Goal: Task Accomplishment & Management: Use online tool/utility

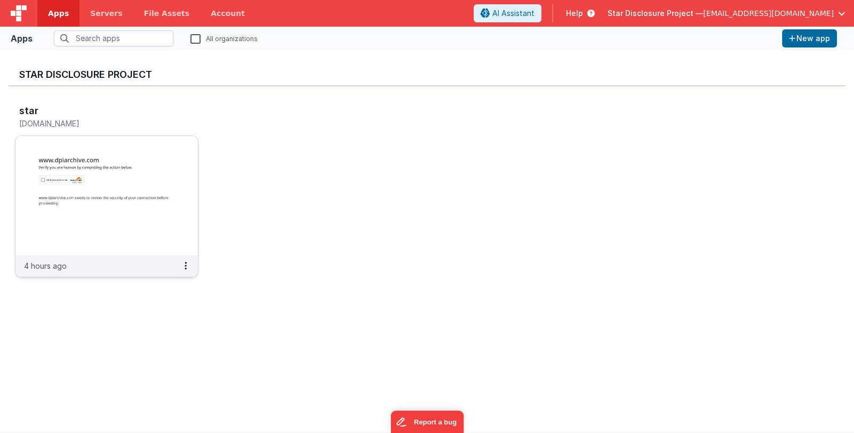
click at [133, 181] on img at bounding box center [106, 195] width 182 height 119
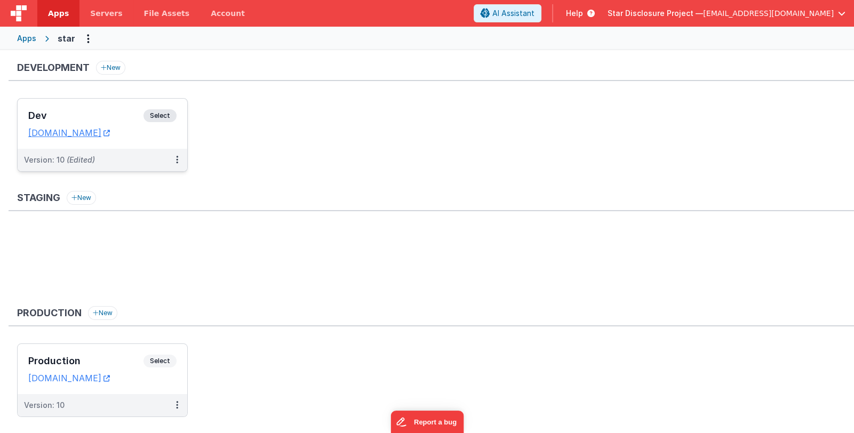
click at [98, 114] on h3 "Dev" at bounding box center [85, 115] width 115 height 11
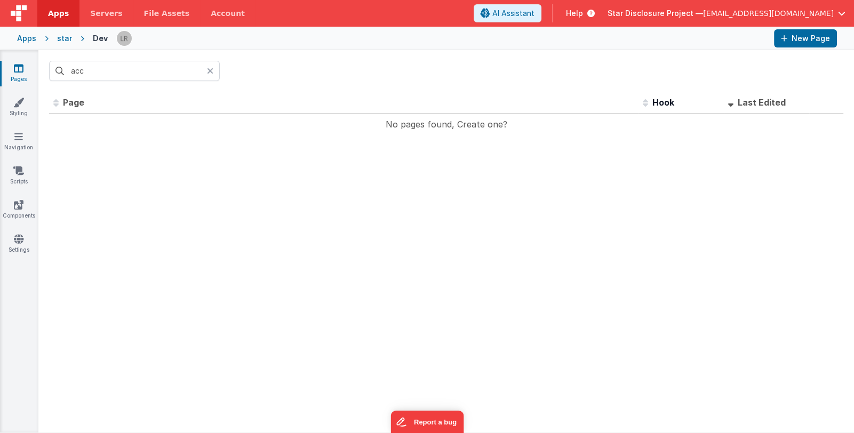
click at [209, 68] on icon at bounding box center [210, 71] width 6 height 9
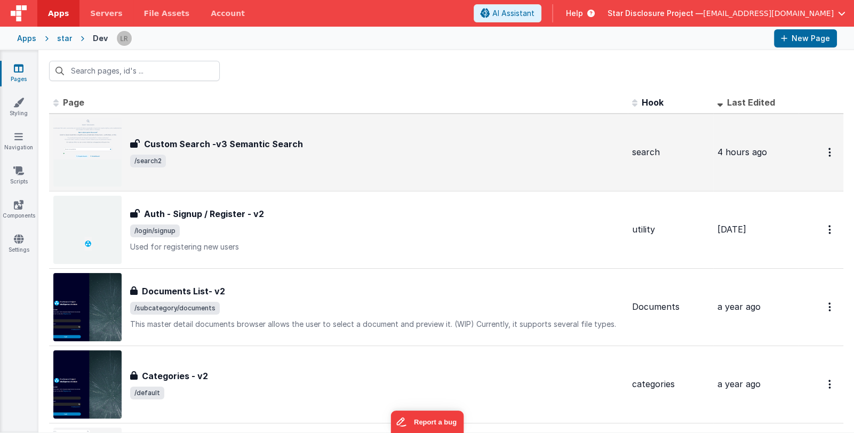
click at [286, 159] on span "/search2" at bounding box center [376, 161] width 493 height 13
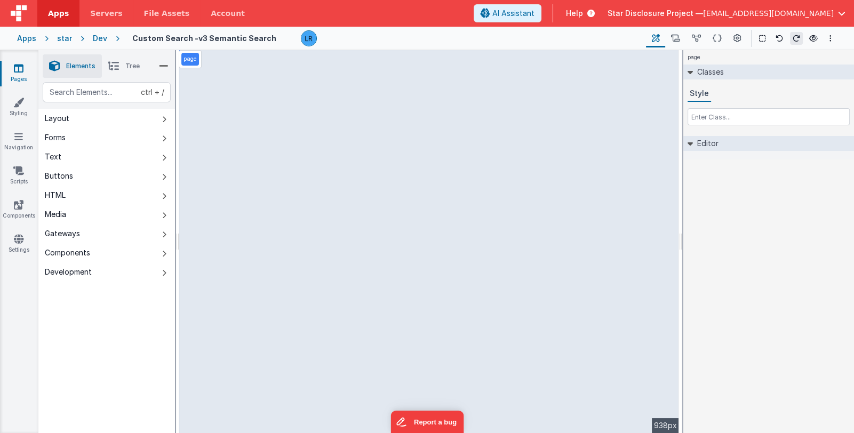
click at [123, 67] on li "Tree" at bounding box center [124, 65] width 44 height 23
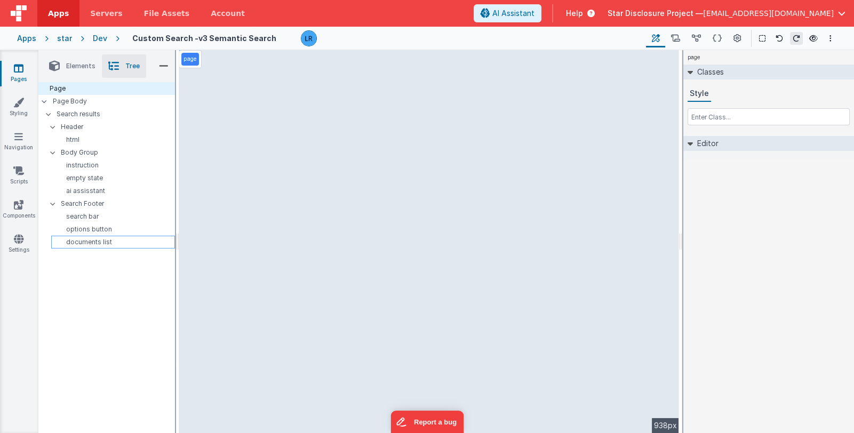
click at [87, 244] on p "documents list" at bounding box center [114, 242] width 119 height 9
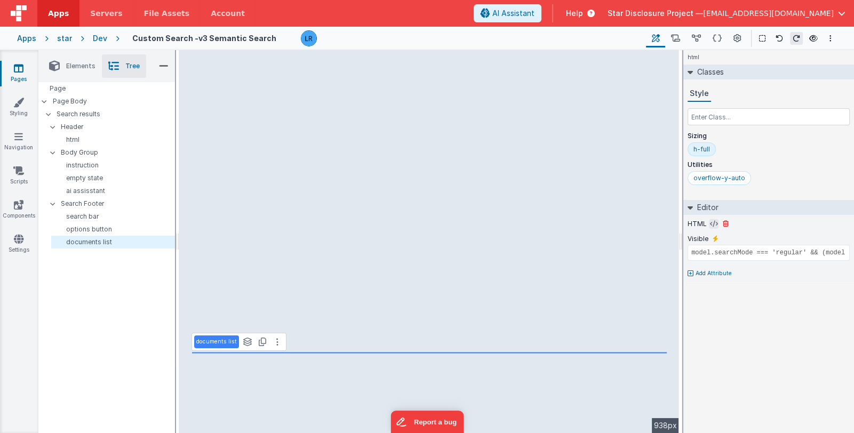
click at [710, 223] on icon at bounding box center [714, 224] width 8 height 9
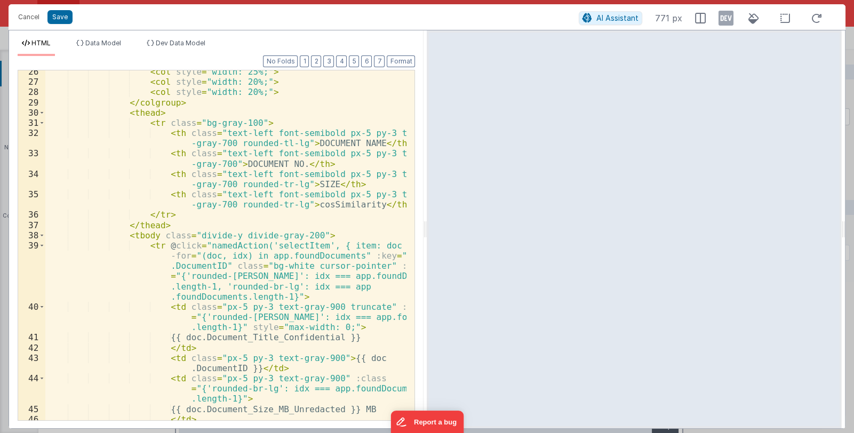
scroll to position [351, 0]
click at [28, 19] on button "Cancel" at bounding box center [29, 17] width 32 height 15
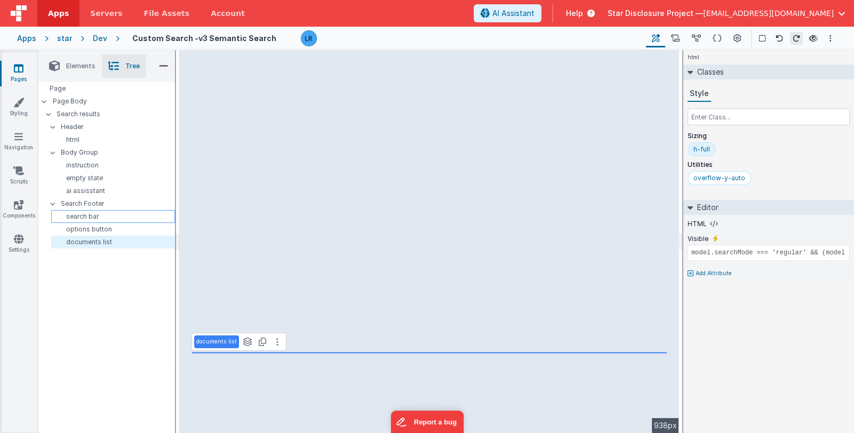
click at [111, 217] on p "search bar" at bounding box center [114, 216] width 119 height 9
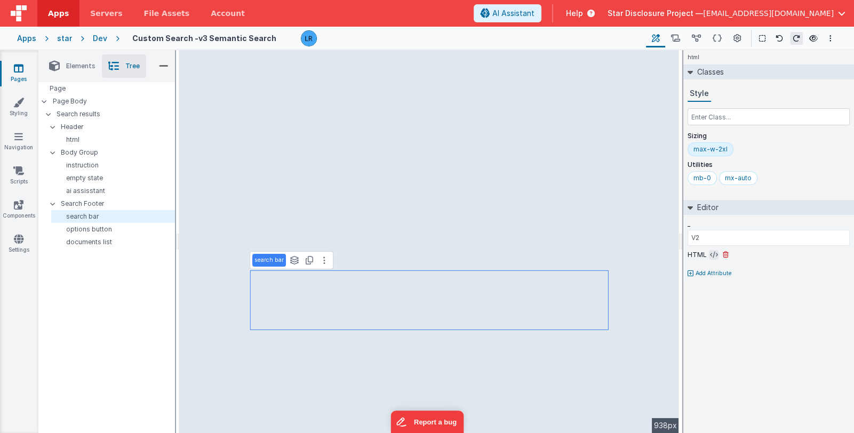
click at [710, 252] on icon at bounding box center [714, 255] width 8 height 9
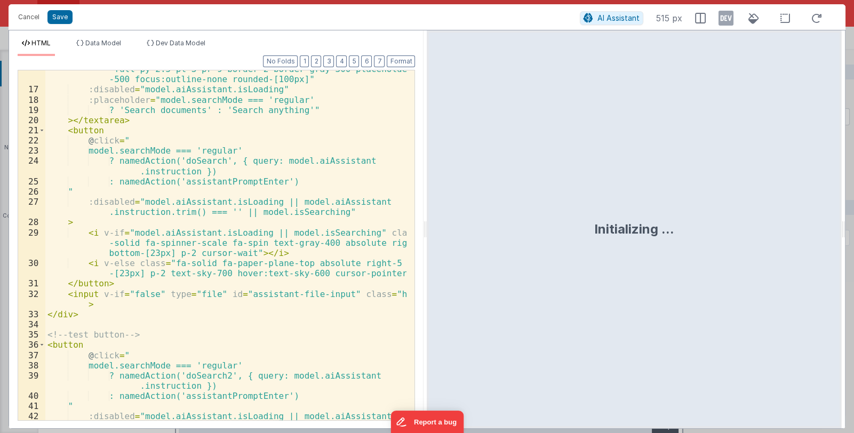
scroll to position [283, 0]
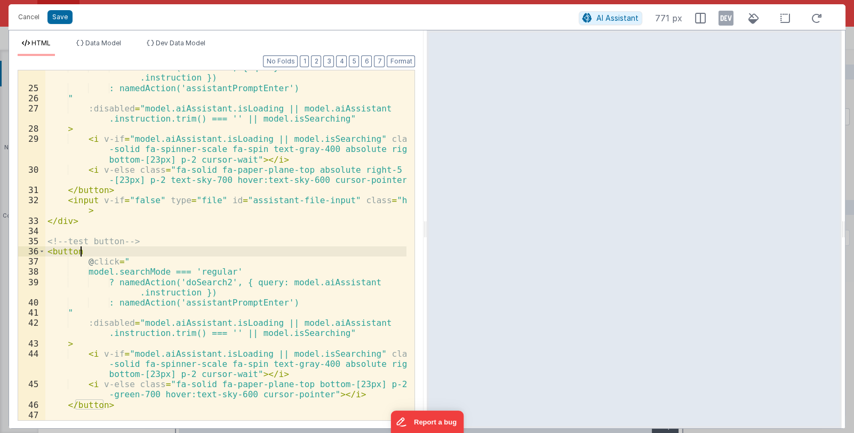
click at [90, 250] on div "? namedAction('doSearch', { query: model.aiAssistant .instruction }) : namedAct…" at bounding box center [226, 252] width 362 height 381
click at [66, 18] on button "Save" at bounding box center [59, 17] width 25 height 14
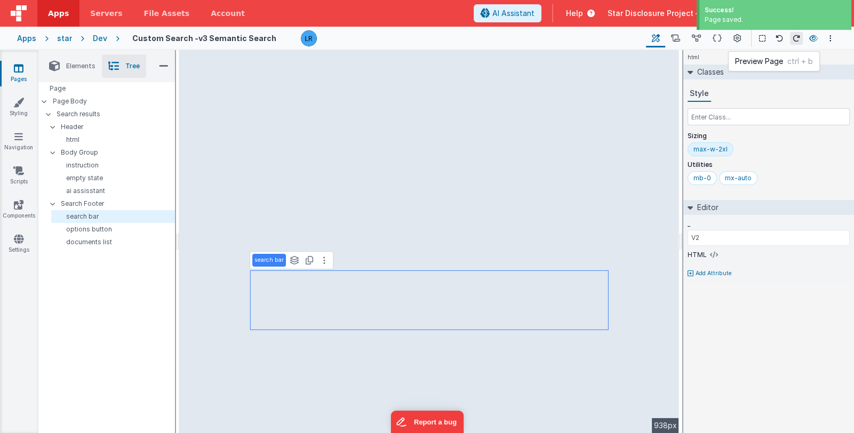
click at [814, 39] on icon at bounding box center [813, 38] width 9 height 7
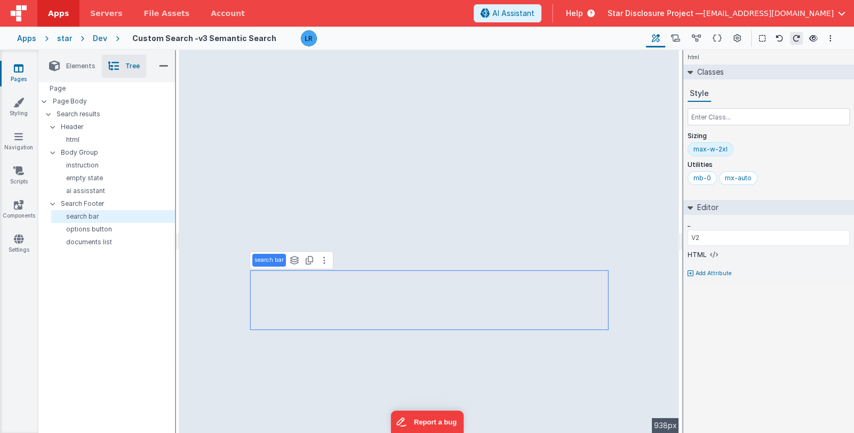
click at [675, 14] on span "Star Disclosure Project —" at bounding box center [654, 13] width 95 height 11
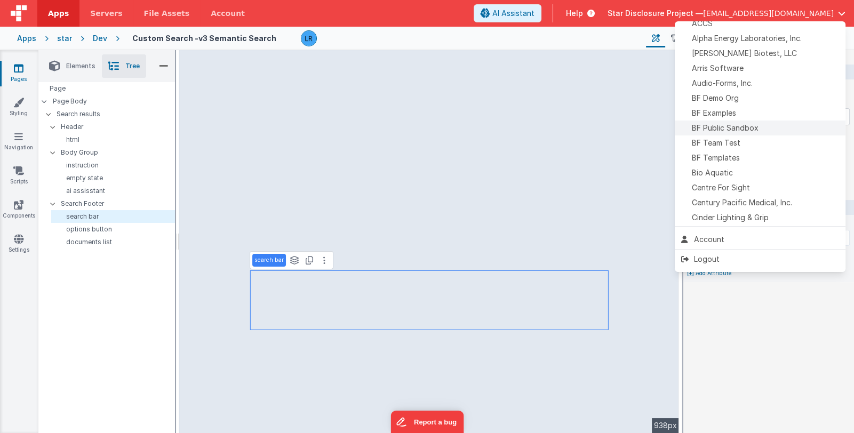
scroll to position [106, 0]
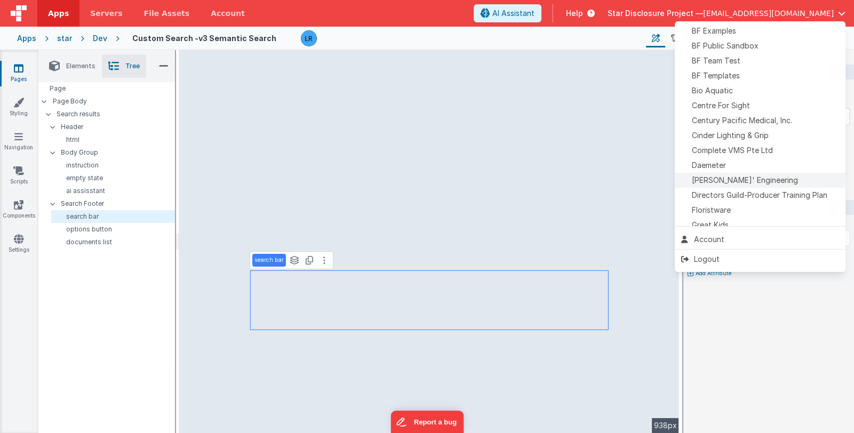
click at [757, 180] on div "[PERSON_NAME]' Engineering" at bounding box center [760, 180] width 158 height 11
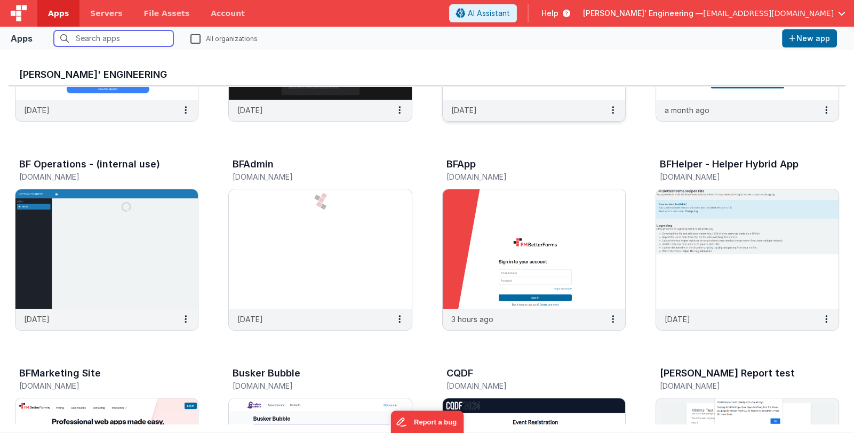
scroll to position [160, 0]
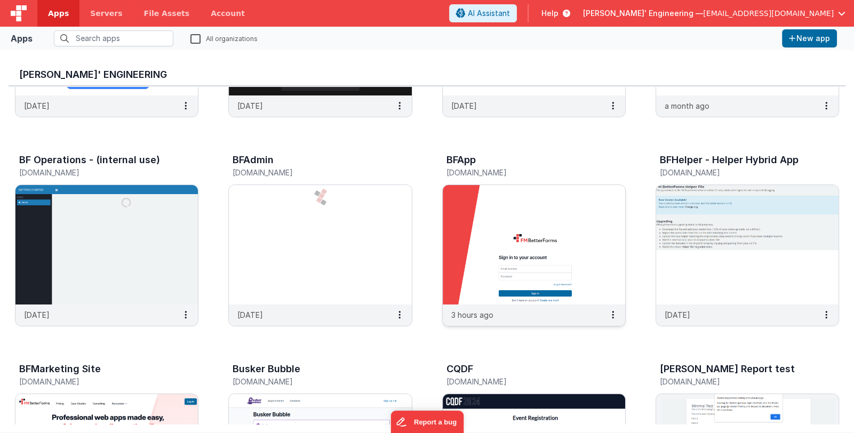
click at [572, 217] on img at bounding box center [534, 244] width 182 height 119
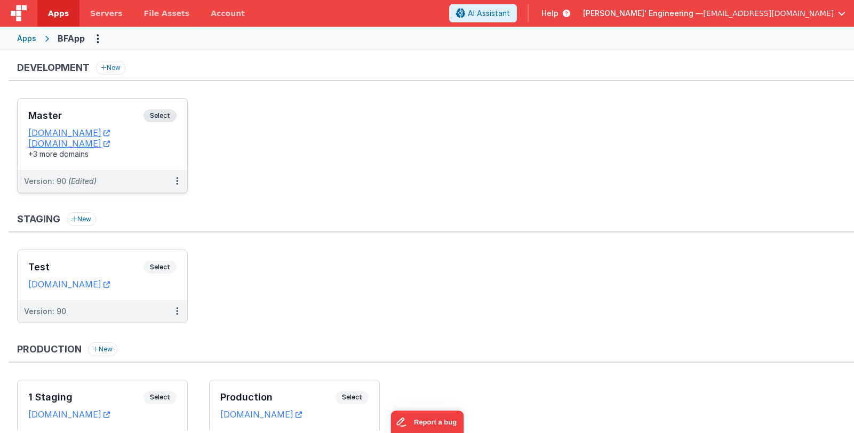
click at [97, 113] on h3 "Master" at bounding box center [85, 115] width 115 height 11
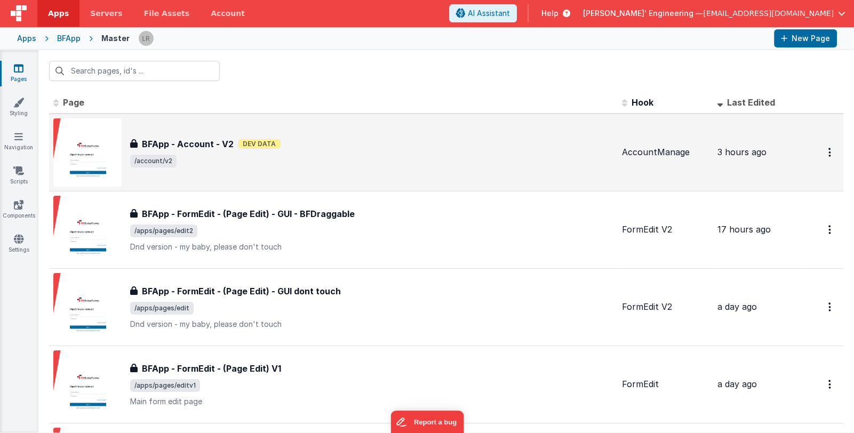
click at [386, 160] on span "/account/v2" at bounding box center [371, 161] width 483 height 13
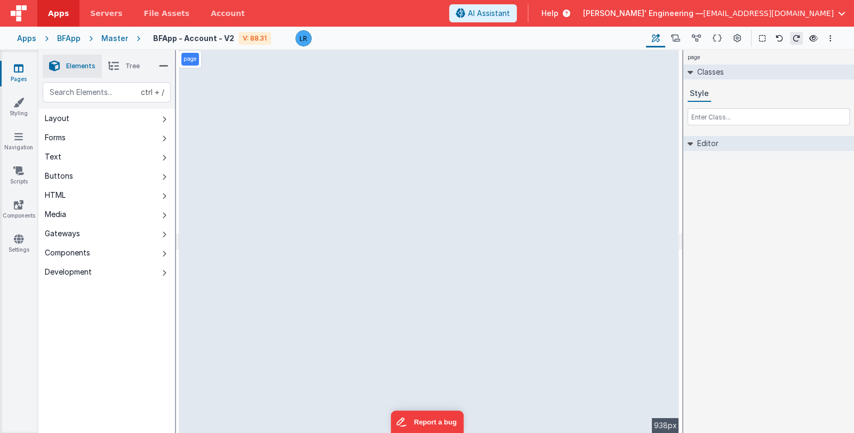
click at [124, 65] on li "Tree" at bounding box center [124, 65] width 44 height 23
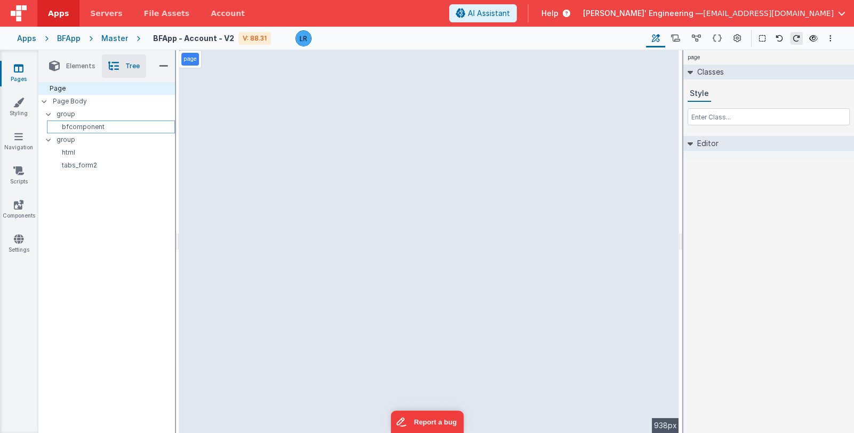
click at [97, 130] on p "bfcomponent" at bounding box center [112, 127] width 123 height 9
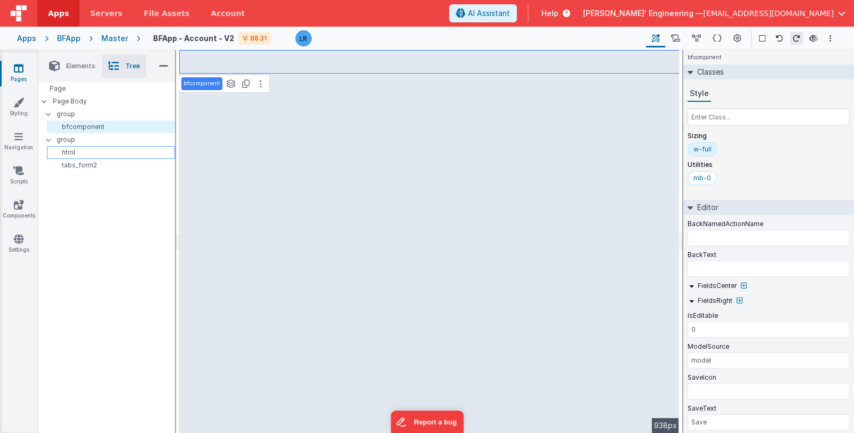
click at [90, 148] on p "html" at bounding box center [112, 152] width 123 height 9
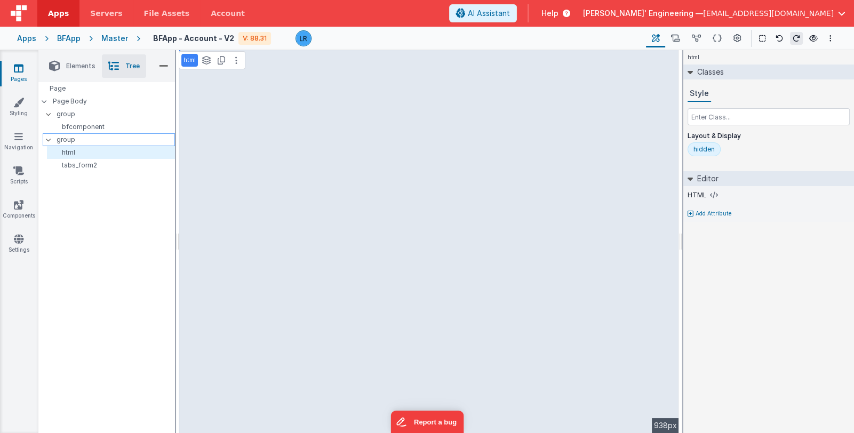
click at [92, 134] on p "group" at bounding box center [116, 140] width 118 height 12
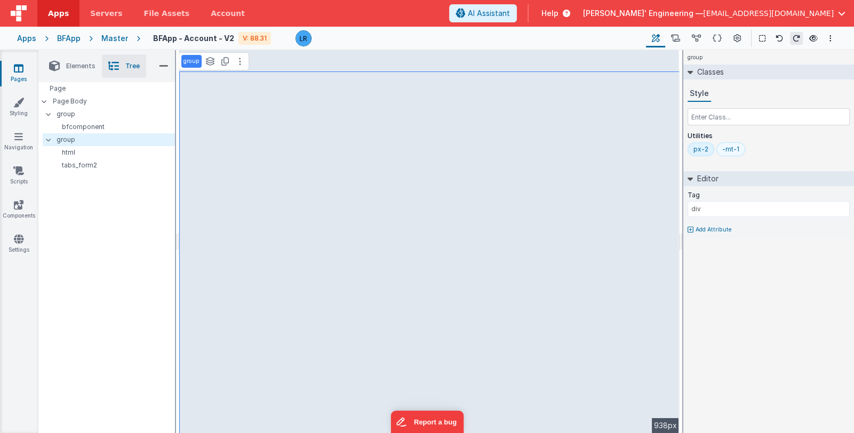
click at [730, 147] on div "-mt-1" at bounding box center [730, 149] width 17 height 9
click at [813, 38] on icon at bounding box center [813, 38] width 9 height 7
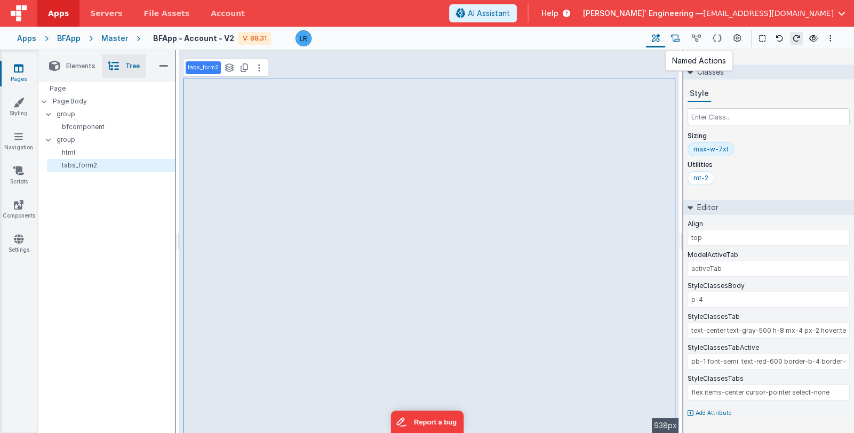
click at [680, 37] on icon at bounding box center [675, 38] width 9 height 11
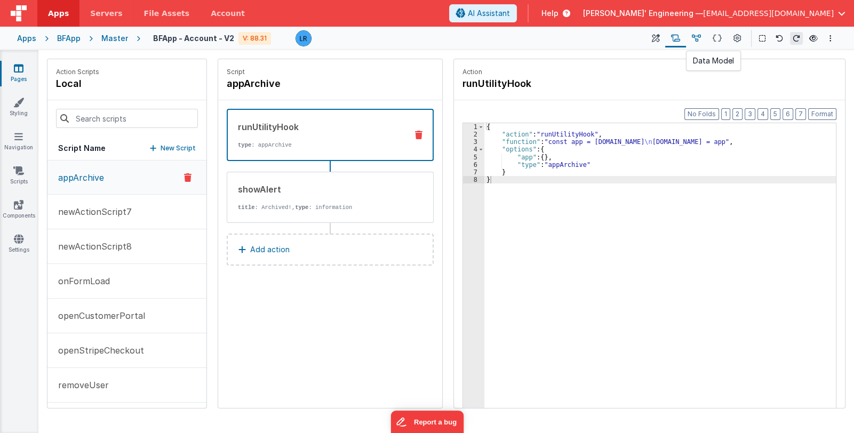
click at [690, 37] on button at bounding box center [696, 38] width 21 height 18
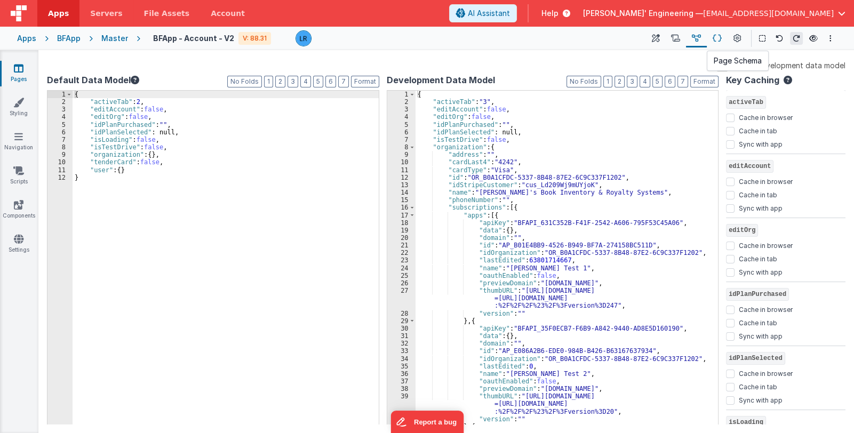
click at [716, 44] on icon at bounding box center [717, 38] width 9 height 11
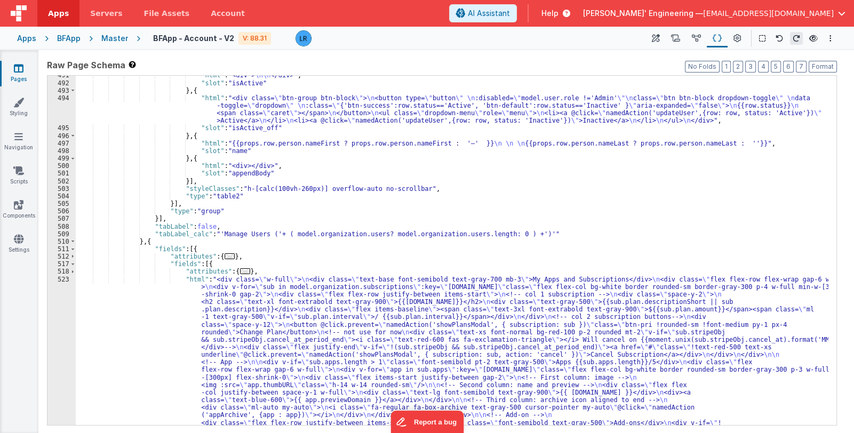
scroll to position [3079, 0]
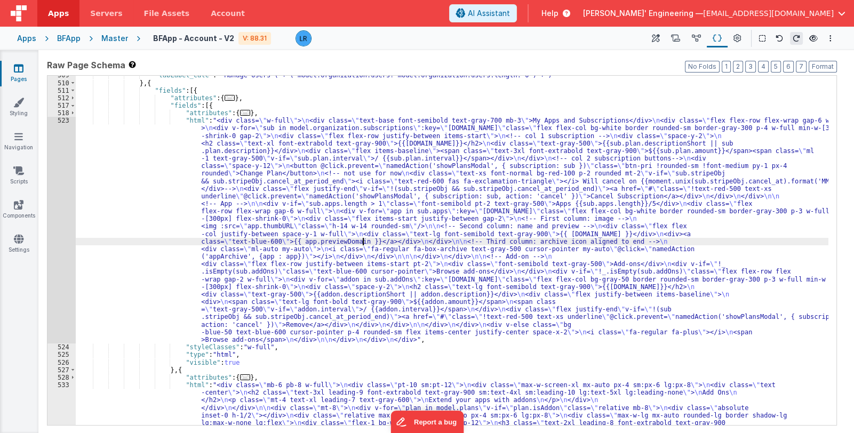
click at [362, 242] on div ""tabLabel_calc" : "'Manage Users ('+ ( model.organization.users? model.organiza…" at bounding box center [452, 420] width 753 height 698
click at [54, 255] on div "523" at bounding box center [61, 230] width 28 height 227
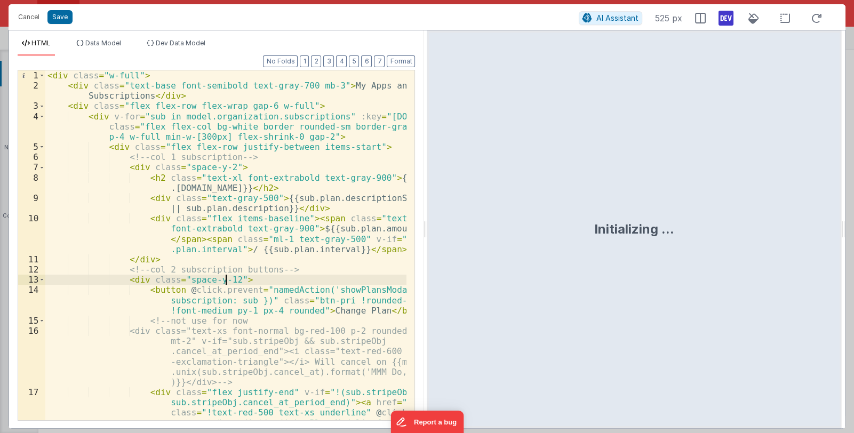
click at [227, 275] on div "< div class = "w-full" > < div class = "text-base font-semibold text-gray-700 m…" at bounding box center [226, 280] width 362 height 421
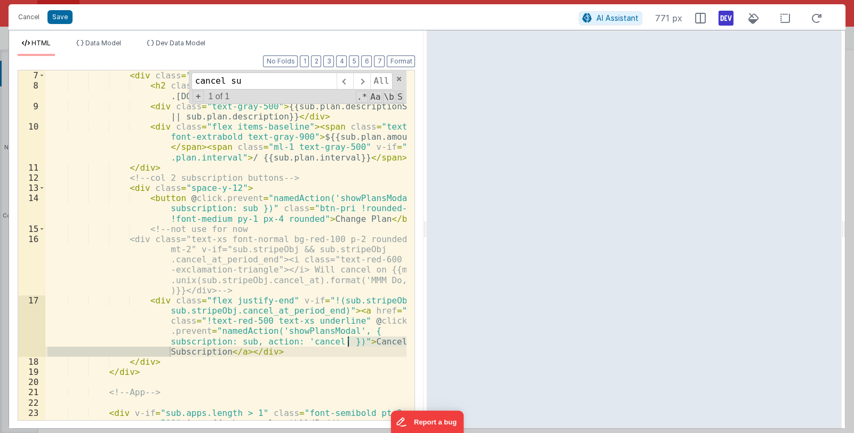
scroll to position [92, 0]
type input "cancel su"
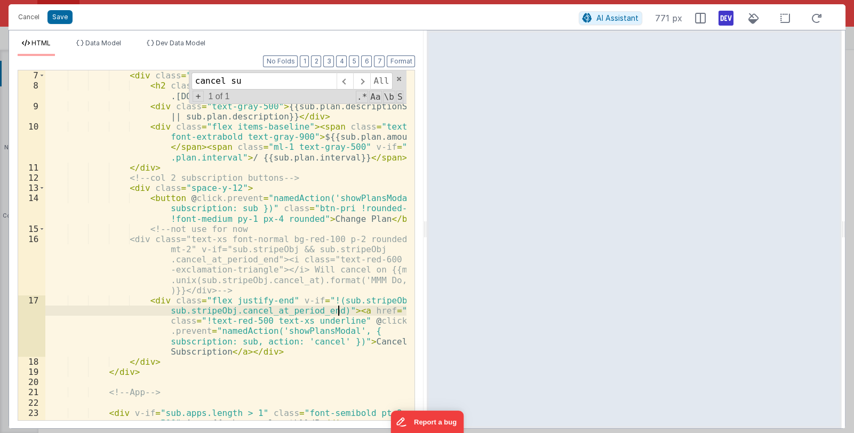
click at [337, 312] on div "<!-- col 1 subscription --> < div class = "space-y-2" > < h2 class = "text-xl f…" at bounding box center [226, 250] width 362 height 381
click at [338, 319] on div "<!-- col 1 subscription --> < div class = "space-y-2" > < h2 class = "text-xl f…" at bounding box center [226, 250] width 362 height 381
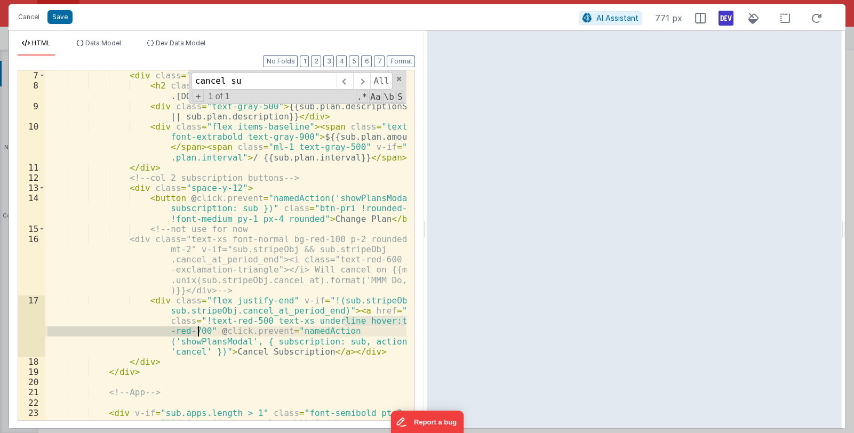
drag, startPoint x: 343, startPoint y: 319, endPoint x: 195, endPoint y: 328, distance: 148.0
click at [195, 328] on div "<!-- col 1 subscription --> < div class = "space-y-2" > < h2 class = "text-xl f…" at bounding box center [226, 250] width 362 height 381
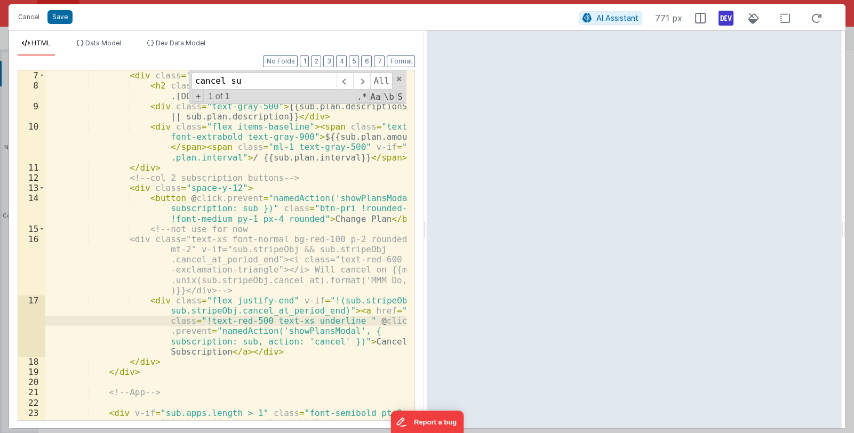
click at [271, 301] on div "<!-- col 1 subscription --> < div class = "space-y-2" > < h2 class = "text-xl f…" at bounding box center [226, 250] width 362 height 381
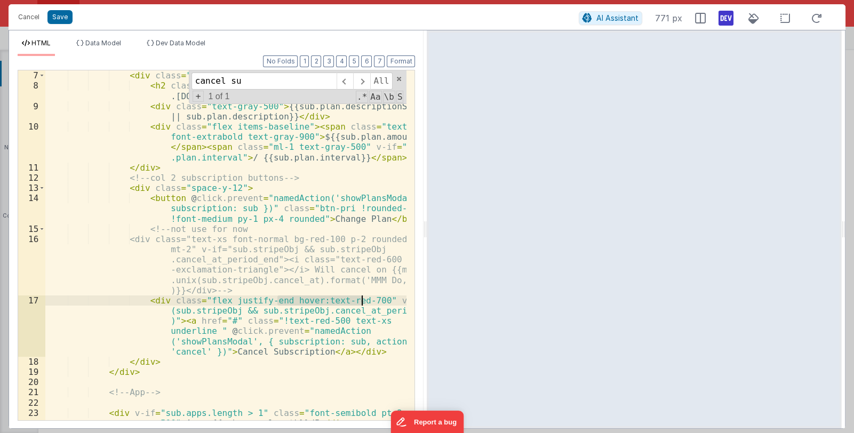
drag, startPoint x: 277, startPoint y: 300, endPoint x: 363, endPoint y: 298, distance: 85.4
click at [363, 298] on div "<!-- col 1 subscription --> < div class = "space-y-2" > < h2 class = "text-xl f…" at bounding box center [226, 250] width 362 height 381
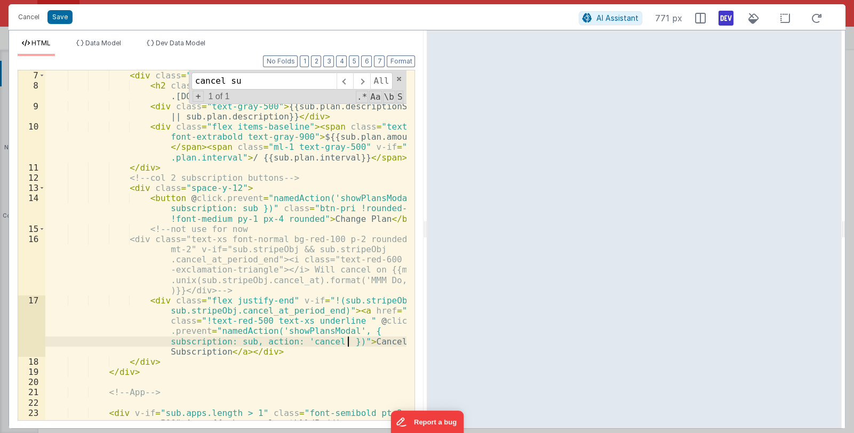
click at [347, 339] on div "<!-- col 1 subscription --> < div class = "space-y-2" > < h2 class = "text-xl f…" at bounding box center [226, 250] width 362 height 381
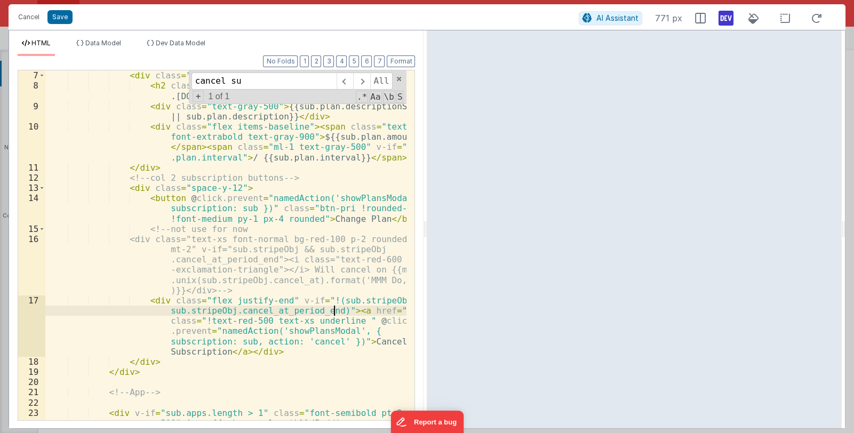
click at [333, 308] on div "<!-- col 1 subscription --> < div class = "space-y-2" > < h2 class = "text-xl f…" at bounding box center [226, 250] width 362 height 381
click at [342, 321] on div "<!-- col 1 subscription --> < div class = "space-y-2" > < h2 class = "text-xl f…" at bounding box center [226, 250] width 362 height 381
paste textarea
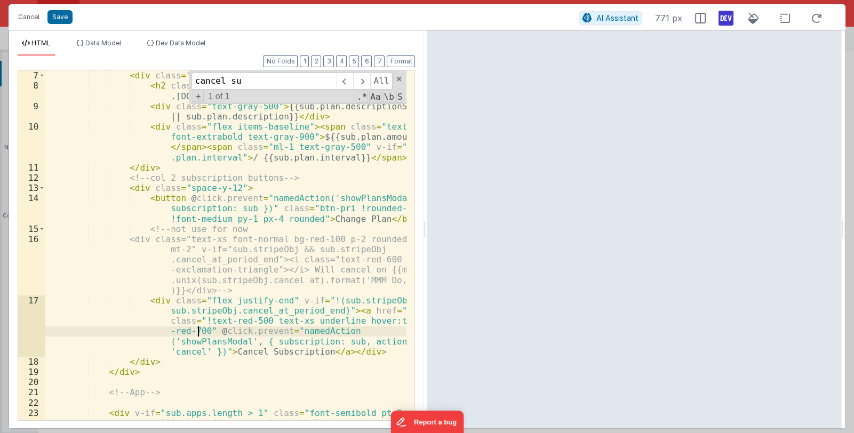
click at [371, 321] on div "<!-- col 1 subscription --> < div class = "space-y-2" > < h2 class = "text-xl f…" at bounding box center [226, 250] width 362 height 381
drag, startPoint x: 371, startPoint y: 319, endPoint x: 197, endPoint y: 332, distance: 173.8
click at [197, 332] on div "<!-- col 1 subscription --> < div class = "space-y-2" > < h2 class = "text-xl f…" at bounding box center [226, 250] width 362 height 381
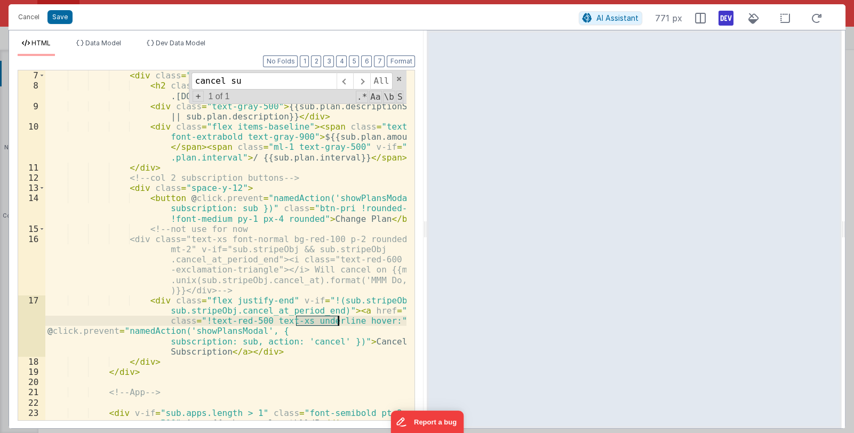
drag, startPoint x: 294, startPoint y: 322, endPoint x: 336, endPoint y: 322, distance: 42.1
click at [336, 322] on div "<!-- col 1 subscription --> < div class = "space-y-2" > < h2 class = "text-xl f…" at bounding box center [226, 250] width 362 height 381
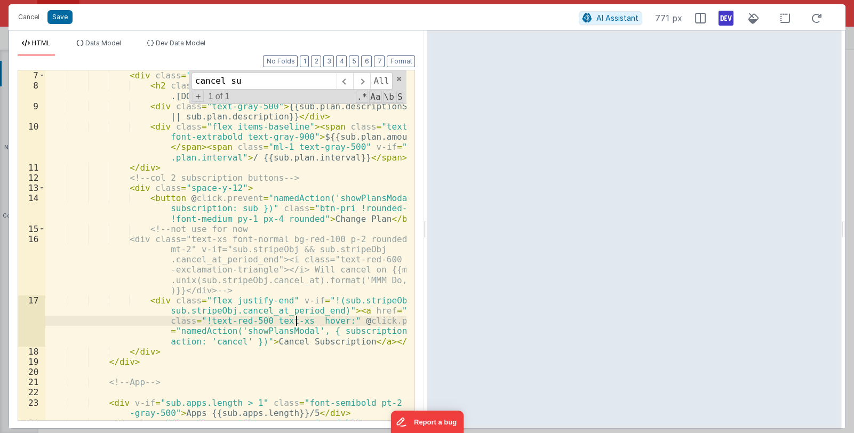
click at [329, 321] on div "<!-- col 1 subscription --> < div class = "space-y-2" > < h2 class = "text-xl f…" at bounding box center [226, 245] width 362 height 370
paste textarea
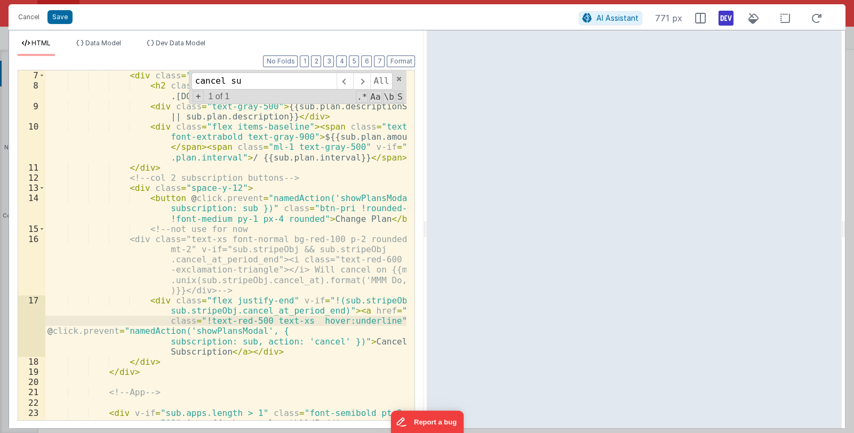
click at [329, 319] on div "<!-- col 1 subscription --> < div class = "space-y-2" > < h2 class = "text-xl f…" at bounding box center [226, 250] width 362 height 381
click at [302, 321] on div "<!-- col 1 subscription --> < div class = "space-y-2" > < h2 class = "text-xl f…" at bounding box center [226, 250] width 362 height 381
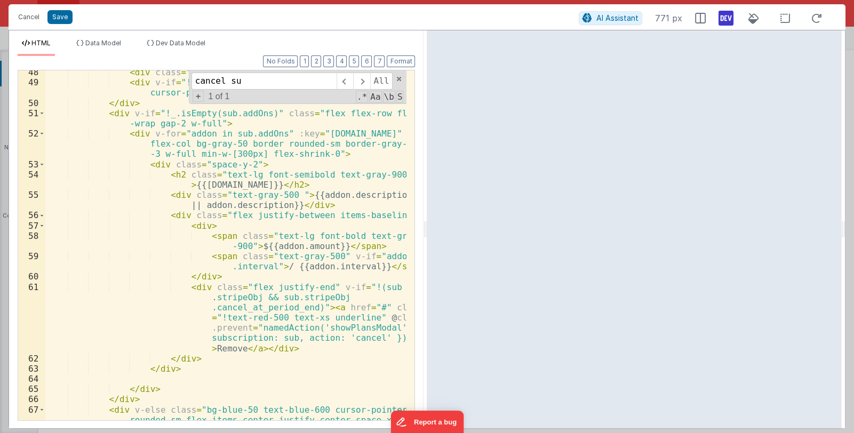
scroll to position [866, 0]
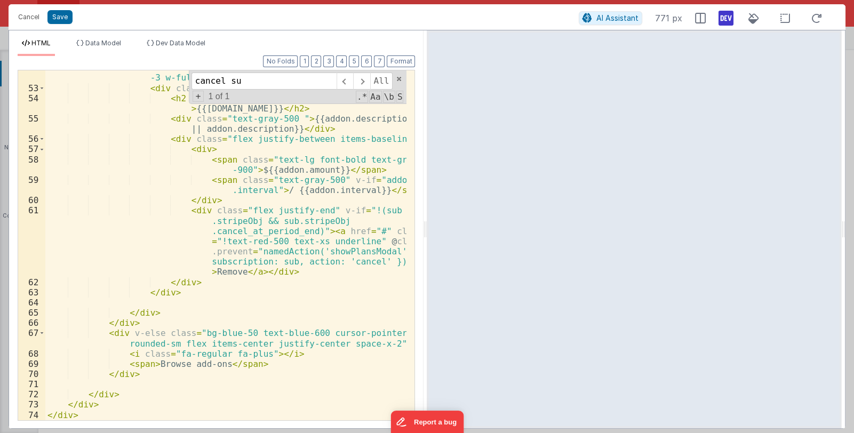
click at [373, 345] on div "< div v-for = "addon in sub.addOns" :key = "[DOMAIN_NAME]" class = "flex flex-c…" at bounding box center [226, 247] width 362 height 391
click at [375, 342] on div "< div v-for = "addon in sub.addOns" :key = "[DOMAIN_NAME]" class = "flex flex-c…" at bounding box center [226, 247] width 362 height 391
click at [371, 342] on div "< div v-for = "addon in sub.addOns" :key = "[DOMAIN_NAME]" class = "flex flex-c…" at bounding box center [226, 247] width 362 height 391
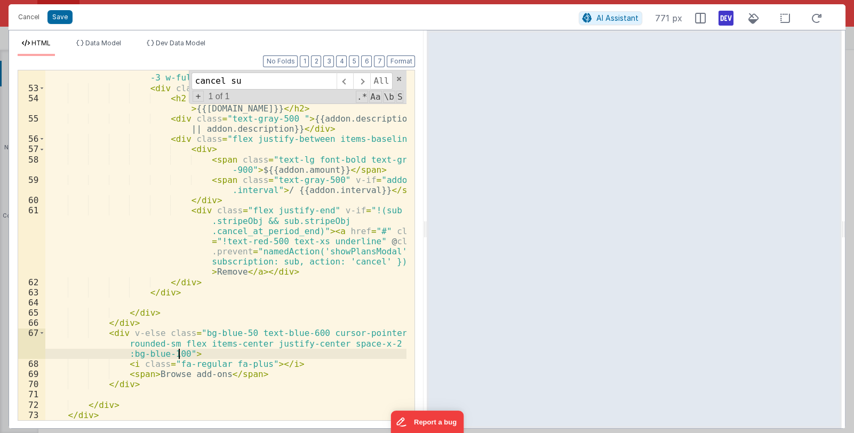
click at [183, 354] on div "< div v-for = "addon in sub.addOns" :key = "[DOMAIN_NAME]" class = "flex flex-c…" at bounding box center [226, 247] width 362 height 391
click at [59, 14] on button "Save" at bounding box center [59, 17] width 25 height 14
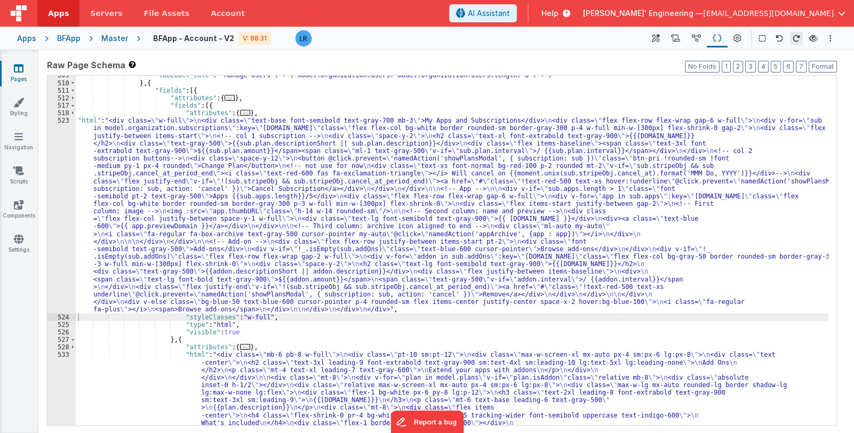
click at [656, 37] on icon at bounding box center [656, 38] width 8 height 11
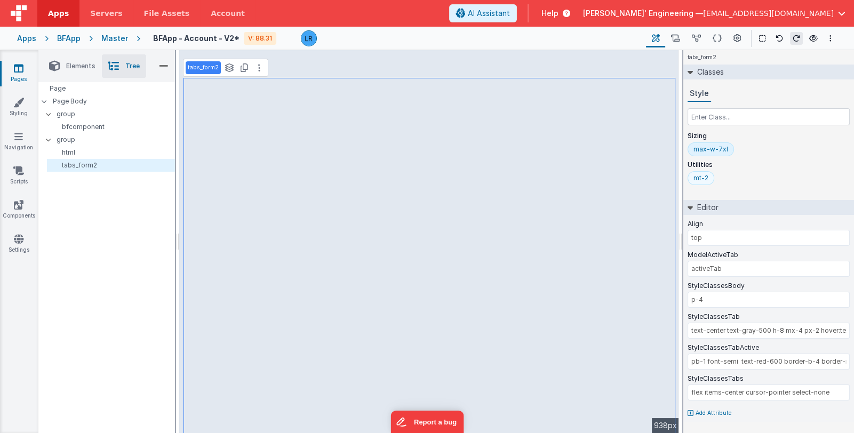
click at [703, 176] on div "mt-2" at bounding box center [700, 178] width 15 height 9
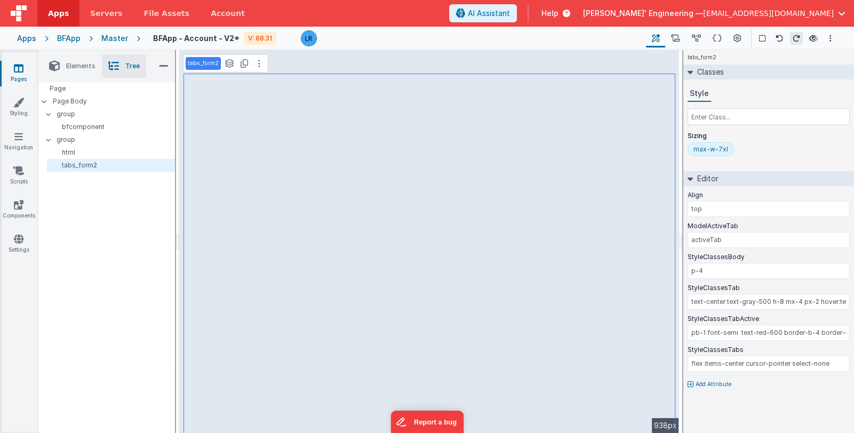
click at [129, 232] on div "Page Page Body group bfcomponent group html tabs_form2" at bounding box center [106, 223] width 137 height 283
click at [753, 114] on input "text" at bounding box center [768, 116] width 162 height 17
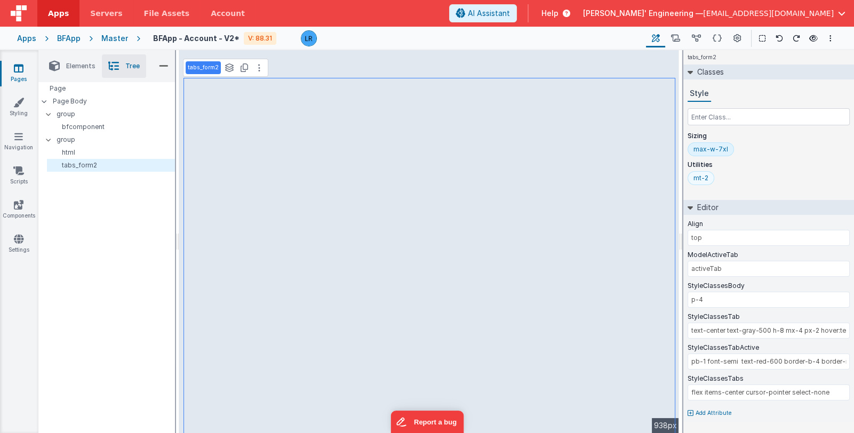
click at [701, 180] on div "mt-2" at bounding box center [700, 178] width 15 height 9
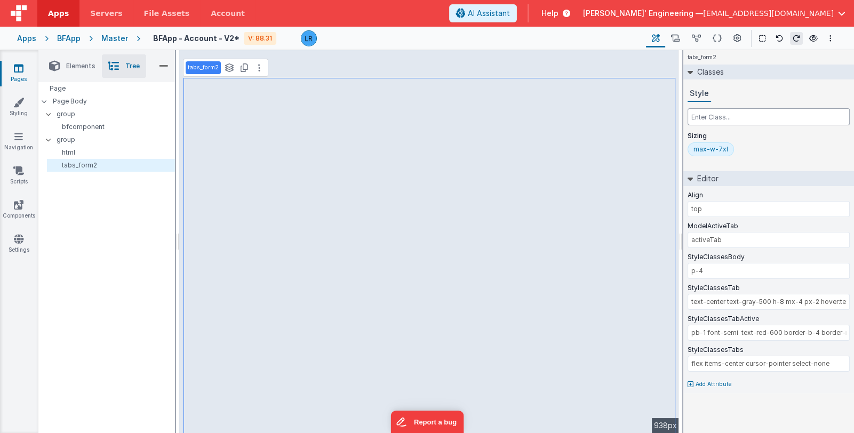
click at [728, 119] on input "text" at bounding box center [768, 116] width 162 height 17
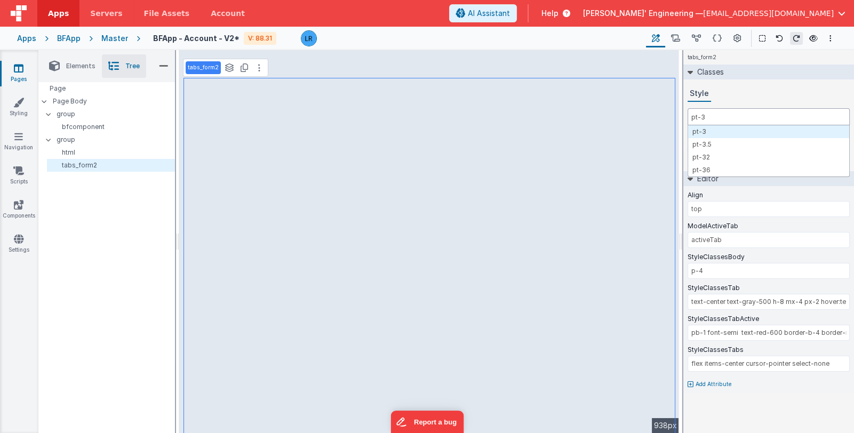
type input "pt-3"
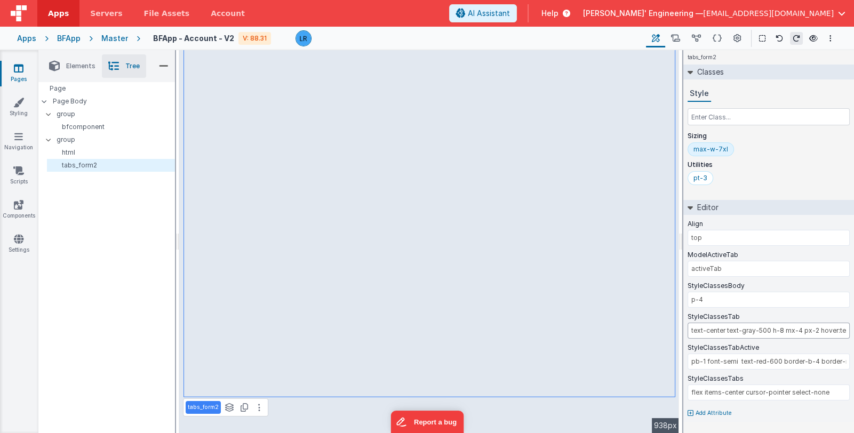
scroll to position [0, 21]
drag, startPoint x: 790, startPoint y: 329, endPoint x: 845, endPoint y: 329, distance: 54.9
click at [845, 329] on input "text-center text-gray-500 h-8 mx-4 px-2 hover:text-black" at bounding box center [768, 331] width 162 height 16
click at [820, 331] on input "text-center text-gray-500 h-8 mx-4 px-2 hover:text-black" at bounding box center [768, 331] width 162 height 16
drag, startPoint x: 815, startPoint y: 331, endPoint x: 845, endPoint y: 331, distance: 29.9
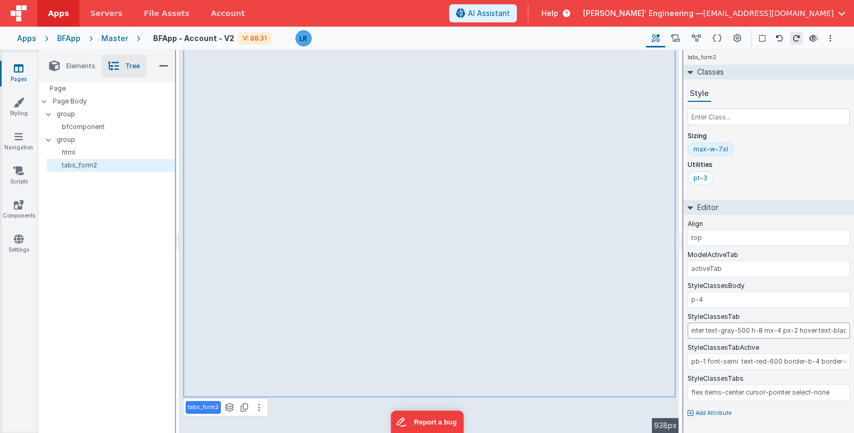
click at [845, 331] on input "text-center text-gray-500 h-8 mx-4 px-2 hover:text-black" at bounding box center [768, 331] width 162 height 16
type input "text-center text-gray-500 h-8 mx-4 px-2 hover:"
click at [735, 360] on input "pb-1 font-semi text-red-600 border-b-4 border-red-500" at bounding box center [768, 362] width 162 height 16
paste input "text-black"
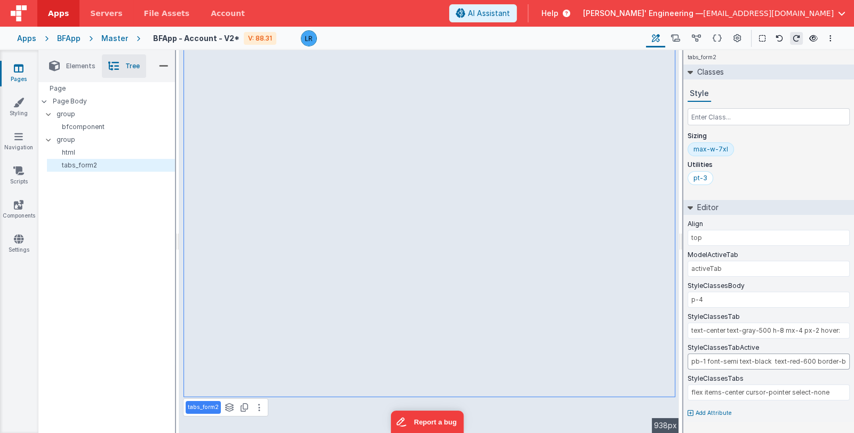
drag, startPoint x: 768, startPoint y: 360, endPoint x: 810, endPoint y: 360, distance: 42.1
click at [810, 360] on input "pb-1 font-semi text-black text-red-600 border-b-4 border-red-500" at bounding box center [768, 362] width 162 height 16
type input "pb-1 font-semi text-black border-b-4 border-red-500"
click at [843, 331] on input "text-center text-gray-500 h-8 mx-4 px-2 hover:" at bounding box center [768, 331] width 162 height 16
paste input "text-red-600"
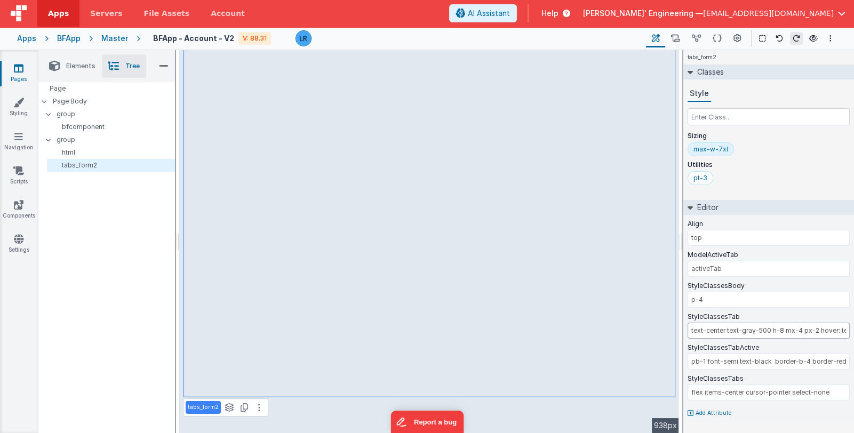
scroll to position [0, 31]
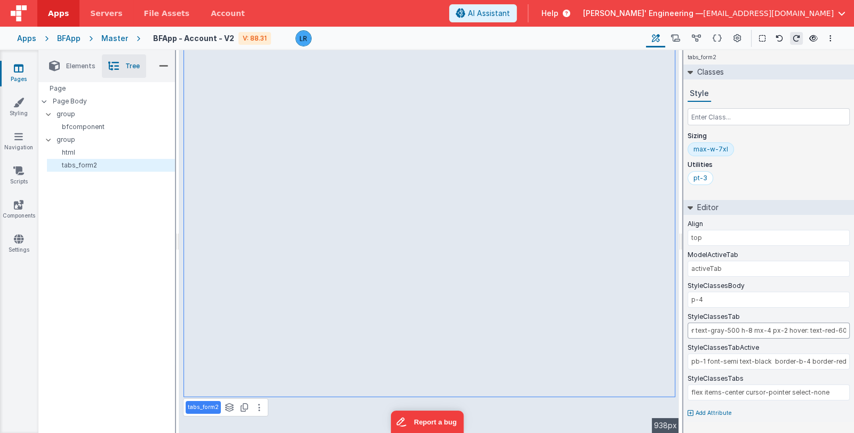
drag, startPoint x: 838, startPoint y: 329, endPoint x: 853, endPoint y: 327, distance: 15.1
click at [853, 327] on div "Align top ModelActiveTab activeTab StyleClassesBody p-4 StyleClassesTab text-ce…" at bounding box center [768, 318] width 171 height 207
type input "text-center text-gray-500 h-8 mx-4 px-2 hover:"
drag, startPoint x: 769, startPoint y: 359, endPoint x: 738, endPoint y: 359, distance: 30.9
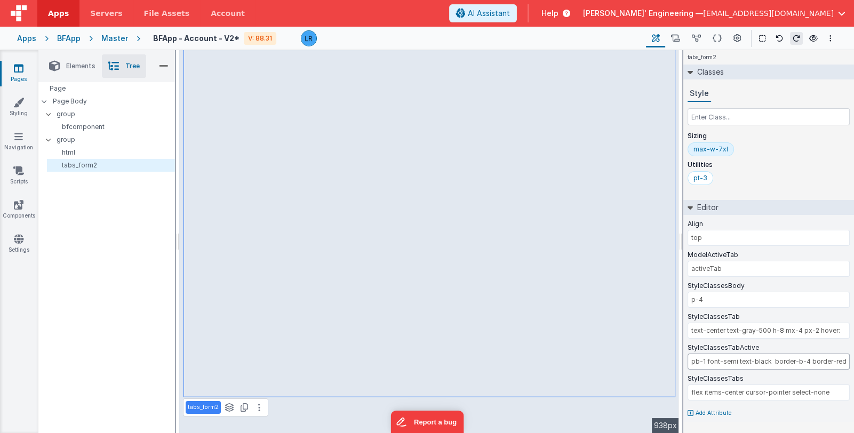
click at [738, 359] on input "pb-1 font-semi text-black border-b-4 border-red-500" at bounding box center [768, 362] width 162 height 16
type input "pb-1 font-semi text-red-600 border-b-4 border-red-500"
click at [840, 330] on input "text-center text-gray-500 h-8 mx-4 px-2 hover:" at bounding box center [768, 331] width 162 height 16
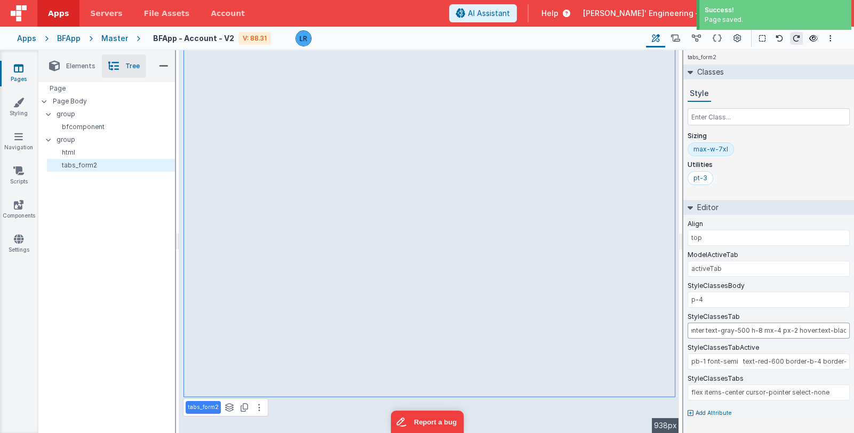
type input "text-center text-gray-500 h-8 mx-4 px-2 hover:text-black"
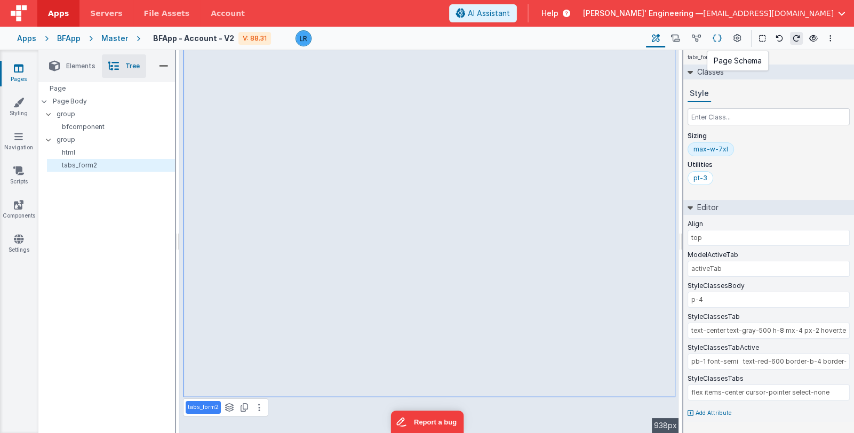
click at [720, 41] on icon at bounding box center [717, 38] width 9 height 11
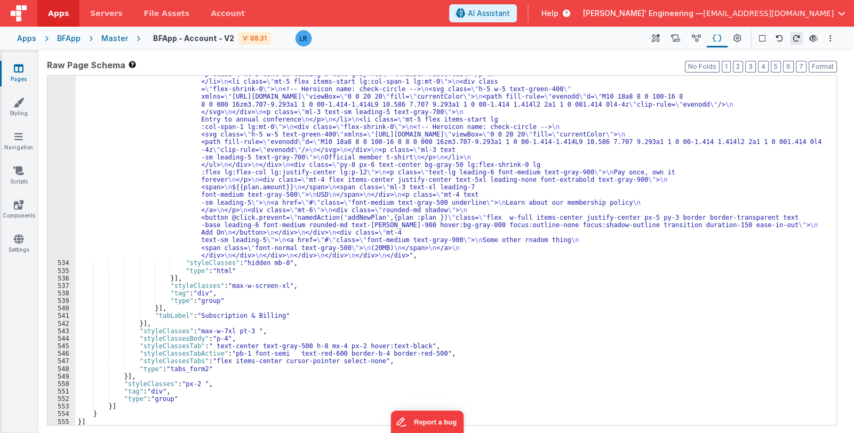
scroll to position [3541, 0]
drag, startPoint x: 303, startPoint y: 352, endPoint x: 329, endPoint y: 352, distance: 25.6
click at [329, 352] on div ""html" : "<div class= \" mb-6 pb-8 w-full \" > \n <div class= \" pt-10 sm:pt-12…" at bounding box center [452, 268] width 753 height 698
drag, startPoint x: 279, startPoint y: 354, endPoint x: 322, endPoint y: 352, distance: 42.7
click at [322, 352] on div ""html" : "<div class= \" mb-6 pb-8 w-full \" > \n <div class= \" pt-10 sm:pt-12…" at bounding box center [452, 268] width 753 height 698
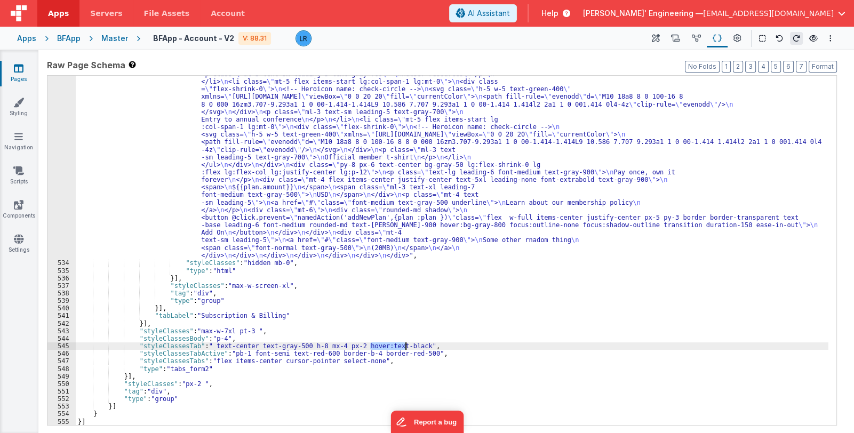
drag, startPoint x: 370, startPoint y: 342, endPoint x: 405, endPoint y: 345, distance: 34.8
click at [405, 345] on div ""html" : "<div class= \" mb-6 pb-8 w-full \" > \n <div class= \" pt-10 sm:pt-12…" at bounding box center [452, 268] width 753 height 698
click at [207, 345] on div ""html" : "<div class= \" mb-6 pb-8 w-full \" > \n <div class= \" pt-10 sm:pt-12…" at bounding box center [452, 268] width 753 height 698
click at [367, 348] on div ""html" : "<div class= \" mb-6 pb-8 w-full \" > \n <div class= \" pt-10 sm:pt-12…" at bounding box center [452, 268] width 753 height 698
click at [208, 346] on div ""html" : "<div class= \" mb-6 pb-8 w-full \" > \n <div class= \" pt-10 sm:pt-12…" at bounding box center [452, 268] width 753 height 698
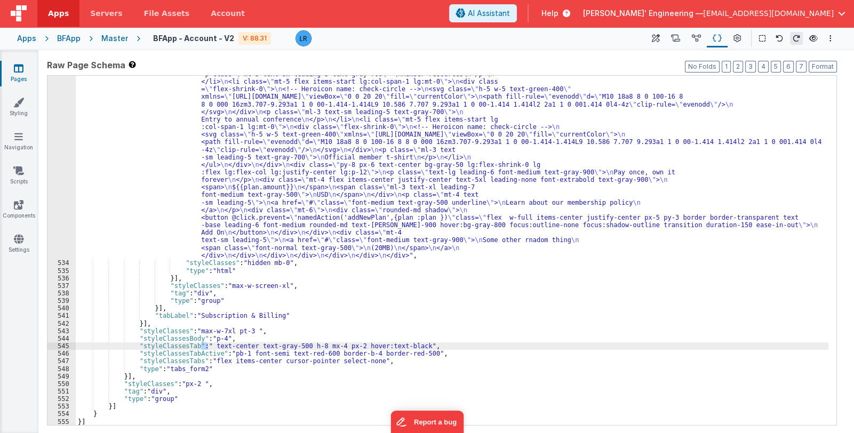
click at [275, 285] on div ""html" : "<div class= \" mb-6 pb-8 w-full \" > \n <div class= \" pt-10 sm:pt-12…" at bounding box center [452, 268] width 753 height 698
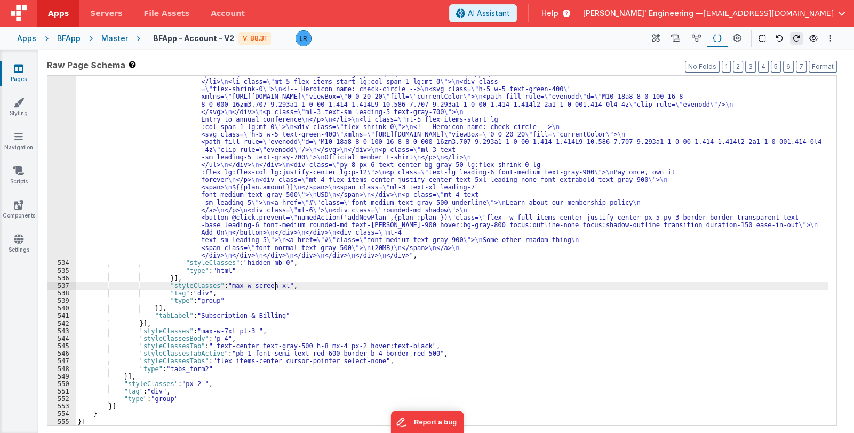
click at [227, 176] on div ""html" : "<div class= \" mb-6 pb-8 w-full \" > \n <div class= \" pt-10 sm:pt-12…" at bounding box center [452, 268] width 753 height 698
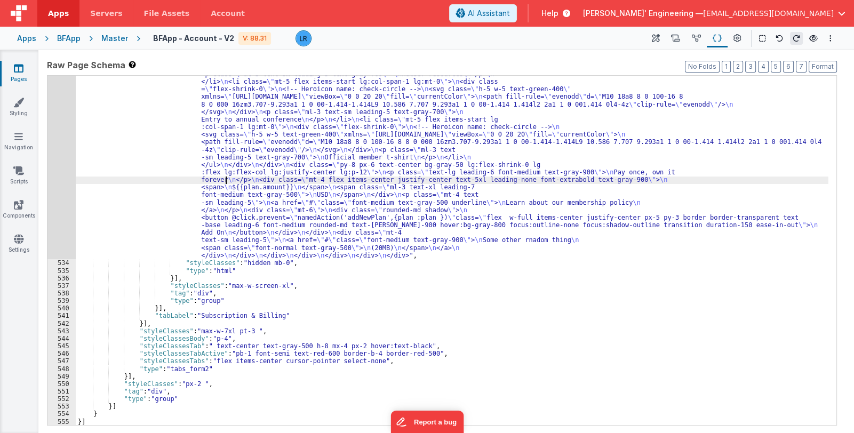
click at [57, 194] on div "533" at bounding box center [61, 89] width 28 height 340
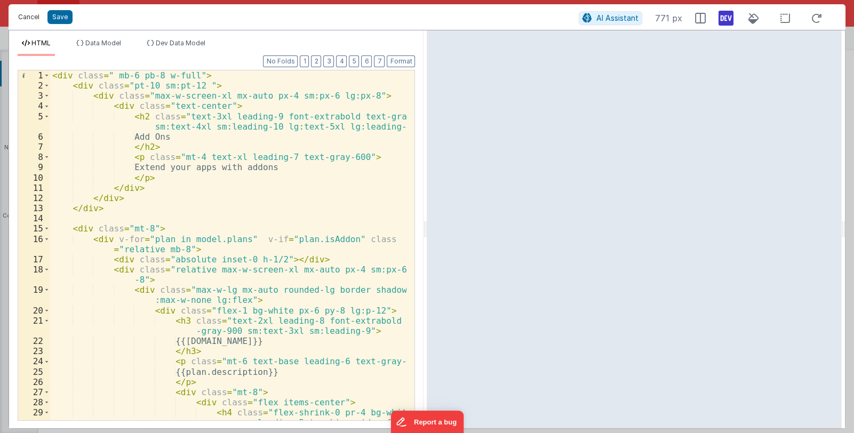
drag, startPoint x: 29, startPoint y: 15, endPoint x: 50, endPoint y: 26, distance: 22.9
click at [29, 15] on button "Cancel" at bounding box center [29, 17] width 32 height 15
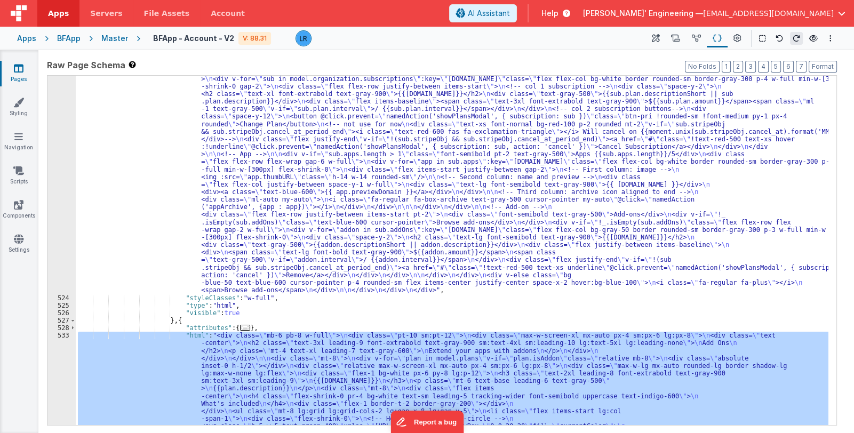
scroll to position [3097, 0]
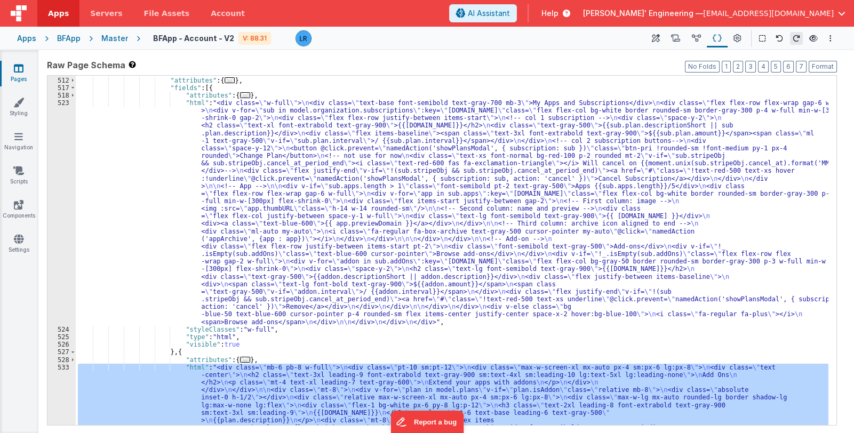
click at [282, 245] on div ""fields" : [{ "attributes" : { ... } , "fields" : [{ "attributes" : { ... } , "…" at bounding box center [452, 418] width 753 height 698
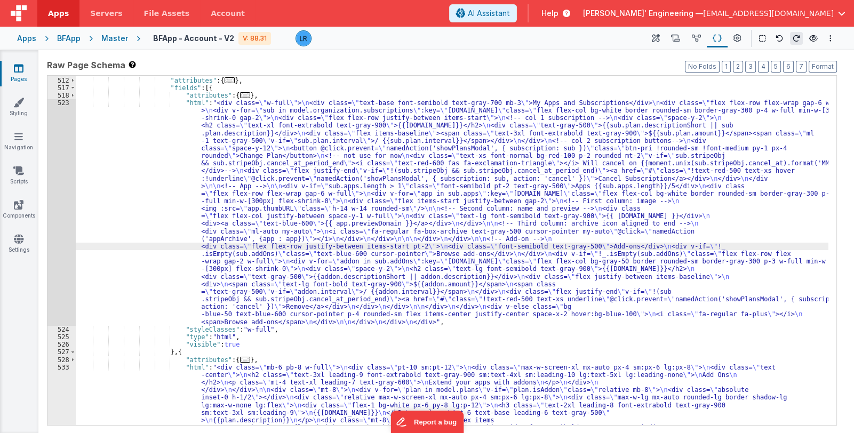
click at [61, 242] on div "523" at bounding box center [61, 212] width 28 height 227
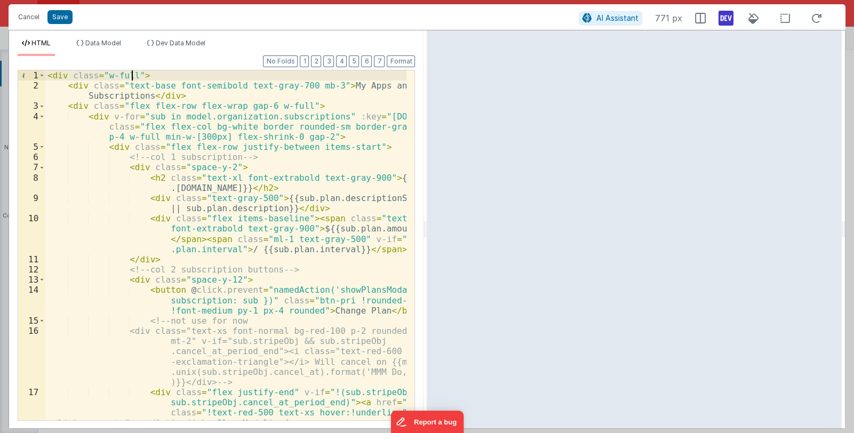
click at [132, 77] on div "< div class = "w-full" > < div class = "text-base font-semibold text-gray-700 m…" at bounding box center [226, 280] width 362 height 421
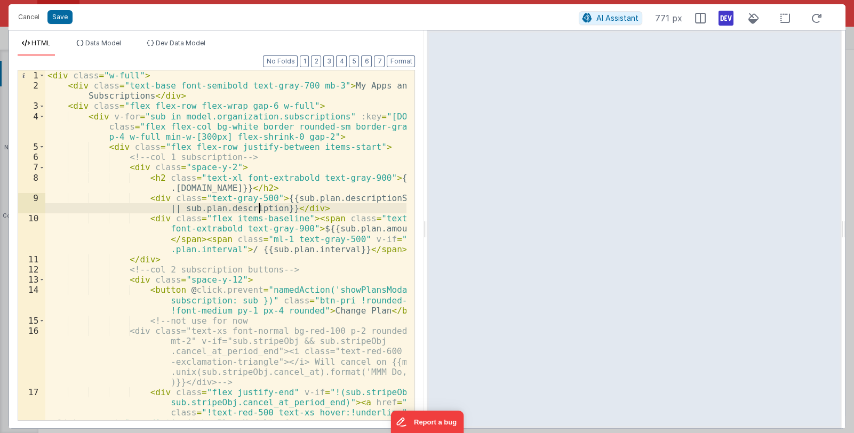
click at [260, 204] on div "< div class = "w-full" > < div class = "text-base font-semibold text-gray-700 m…" at bounding box center [226, 280] width 362 height 421
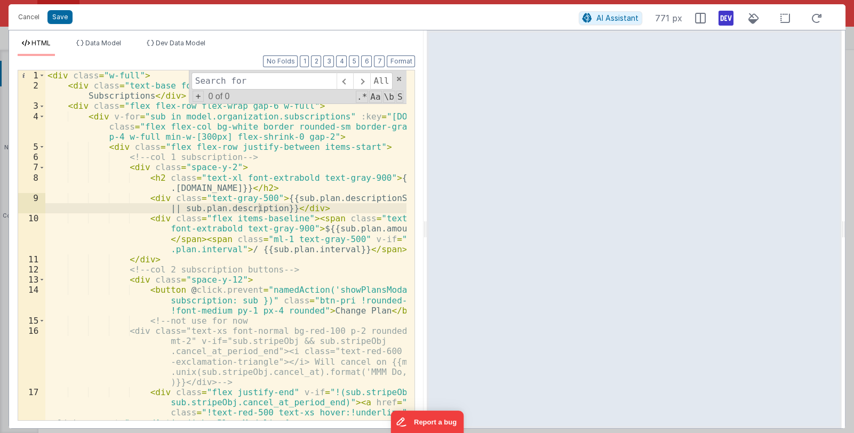
click at [288, 203] on div "< div class = "w-full" > < div class = "text-base font-semibold text-gray-700 m…" at bounding box center [226, 280] width 362 height 421
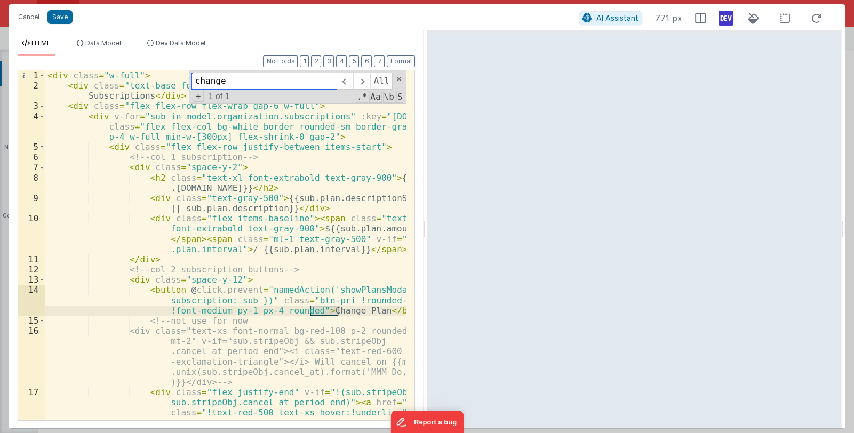
type input "change"
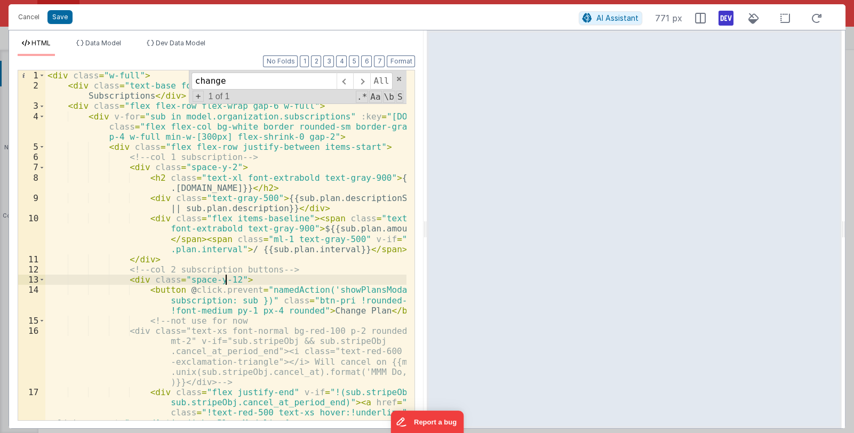
click at [226, 278] on div "< div class = "w-full" > < div class = "text-base font-semibold text-gray-700 m…" at bounding box center [226, 280] width 362 height 421
click at [397, 77] on span at bounding box center [398, 78] width 7 height 7
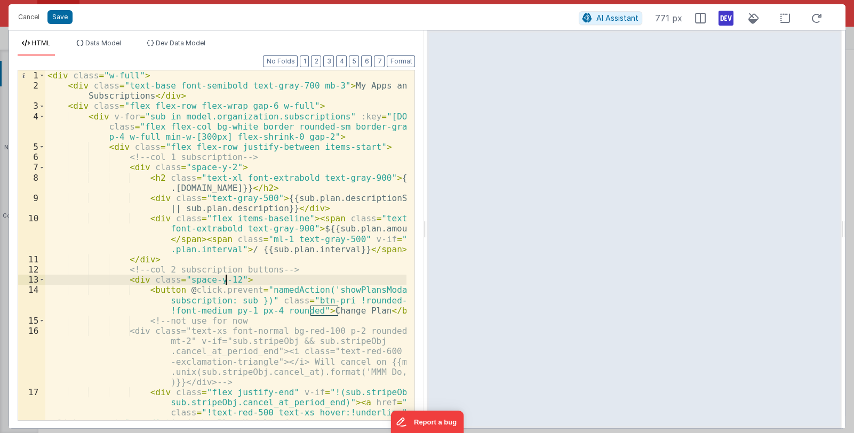
click at [183, 146] on div "< div class = "w-full" > < div class = "text-base font-semibold text-gray-700 m…" at bounding box center [226, 280] width 362 height 421
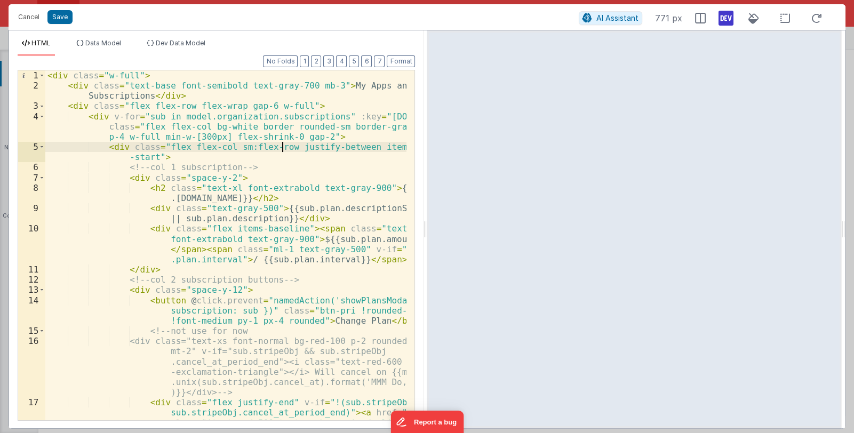
click at [282, 146] on div "< div class = "w-full" > < div class = "text-base font-semibold text-gray-700 m…" at bounding box center [226, 280] width 362 height 421
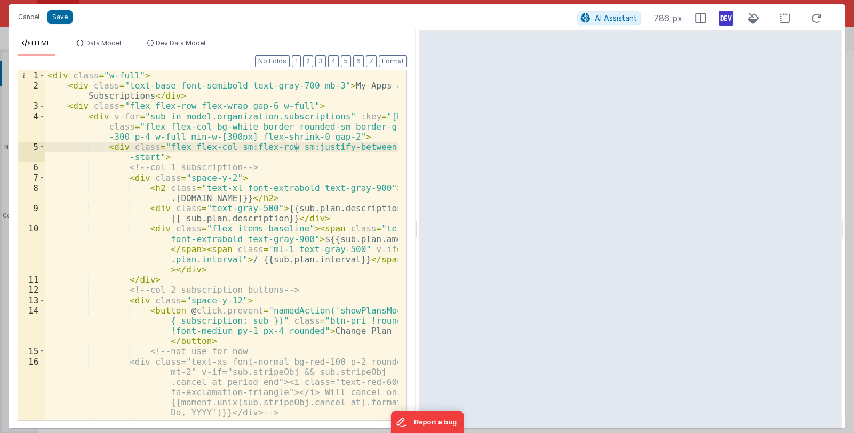
drag, startPoint x: 427, startPoint y: 169, endPoint x: 418, endPoint y: 203, distance: 35.7
click at [418, 203] on html "Cancel Save AI Assistant 786 px HTML Data Model Dev Data Model Format 7 6 5 4 3…" at bounding box center [427, 216] width 854 height 433
click at [43, 299] on span at bounding box center [42, 300] width 6 height 10
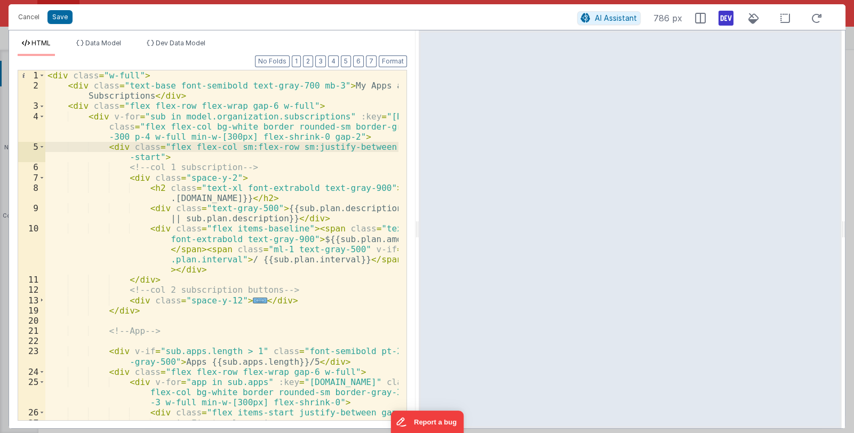
click at [253, 302] on span "..." at bounding box center [260, 301] width 14 height 6
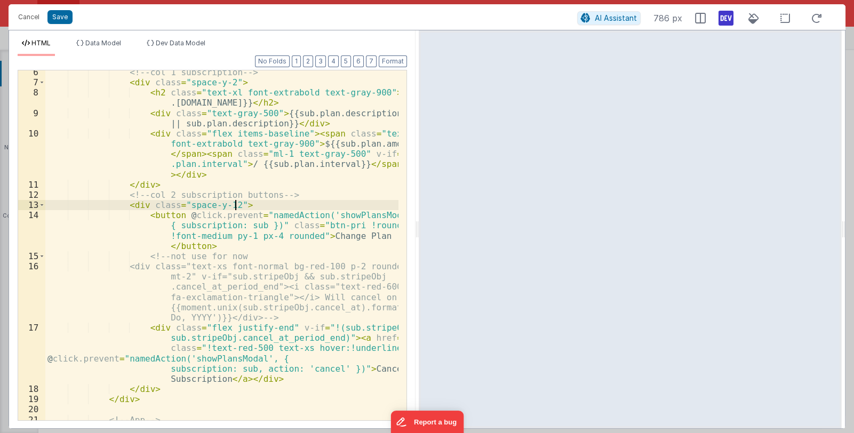
scroll to position [127, 0]
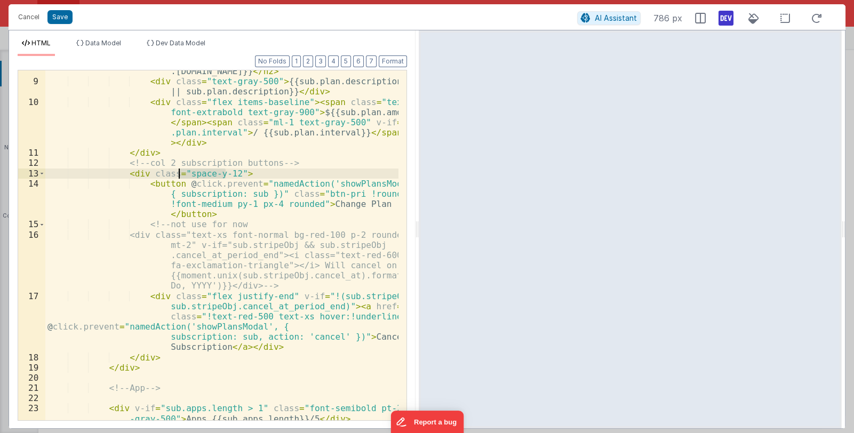
drag, startPoint x: 226, startPoint y: 171, endPoint x: 179, endPoint y: 172, distance: 46.9
click at [179, 172] on div "< h2 class = "text-xl font-extrabold text-gray-900" > {{sub .[DOMAIN_NAME]}} </…" at bounding box center [222, 246] width 354 height 381
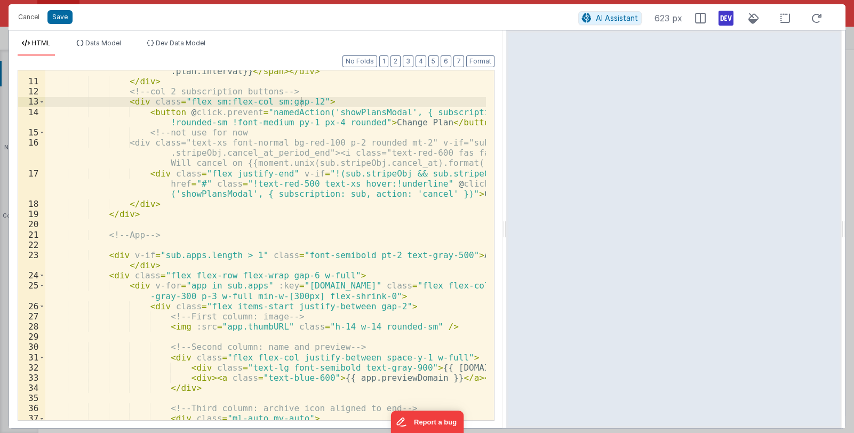
drag, startPoint x: 418, startPoint y: 187, endPoint x: 506, endPoint y: 210, distance: 91.3
click at [506, 210] on html "Cancel Save AI Assistant 623 px HTML Data Model Dev Data Model Format 7 6 5 4 3…" at bounding box center [427, 216] width 854 height 433
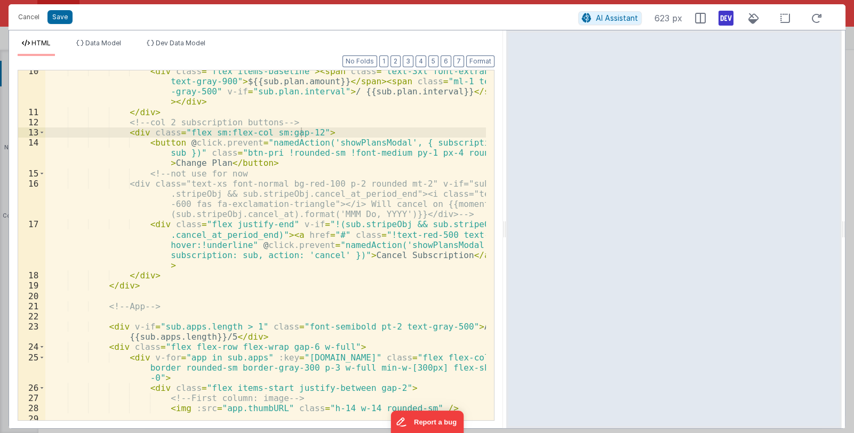
click at [301, 130] on div "< div class = "flex items-baseline" > < span class = "text-3xl font-extrabold t…" at bounding box center [265, 266] width 441 height 401
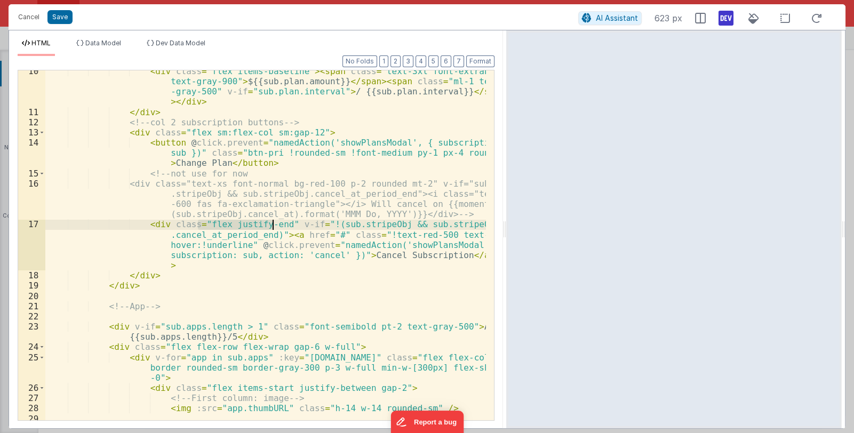
drag, startPoint x: 197, startPoint y: 225, endPoint x: 272, endPoint y: 223, distance: 74.7
click at [272, 223] on div "< div class = "flex items-baseline" > < span class = "text-3xl font-extrabold t…" at bounding box center [265, 266] width 441 height 401
click at [272, 223] on div "< div class = "flex items-baseline" > < span class = "text-3xl font-extrabold t…" at bounding box center [265, 245] width 441 height 350
drag, startPoint x: 274, startPoint y: 224, endPoint x: 220, endPoint y: 226, distance: 53.9
click at [220, 226] on div "< div class = "flex items-baseline" > < span class = "text-3xl font-extrabold t…" at bounding box center [265, 266] width 441 height 401
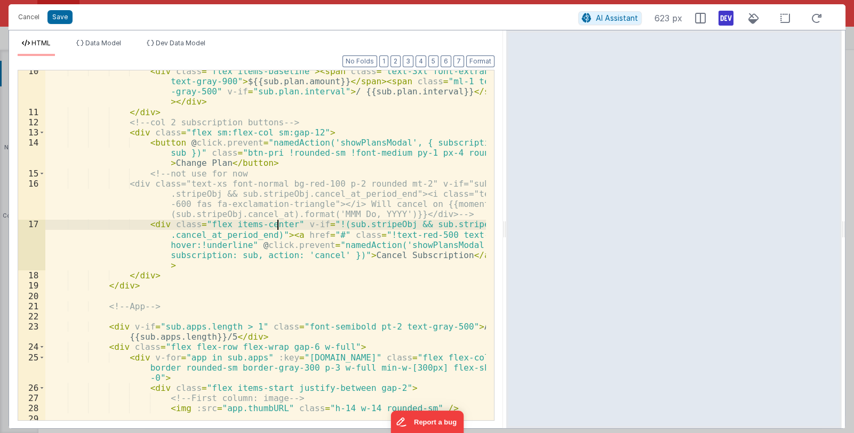
drag, startPoint x: 199, startPoint y: 133, endPoint x: 209, endPoint y: 133, distance: 9.1
click at [199, 133] on div "< div class = "flex items-baseline" > < span class = "text-3xl font-extrabold t…" at bounding box center [265, 266] width 441 height 401
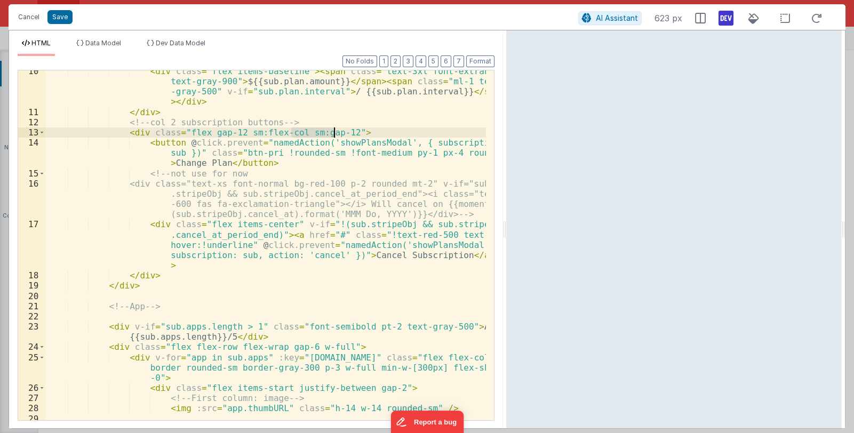
drag, startPoint x: 290, startPoint y: 129, endPoint x: 333, endPoint y: 132, distance: 43.3
click at [333, 132] on div "< div class = "flex items-baseline" > < span class = "text-3xl font-extrabold t…" at bounding box center [265, 266] width 441 height 401
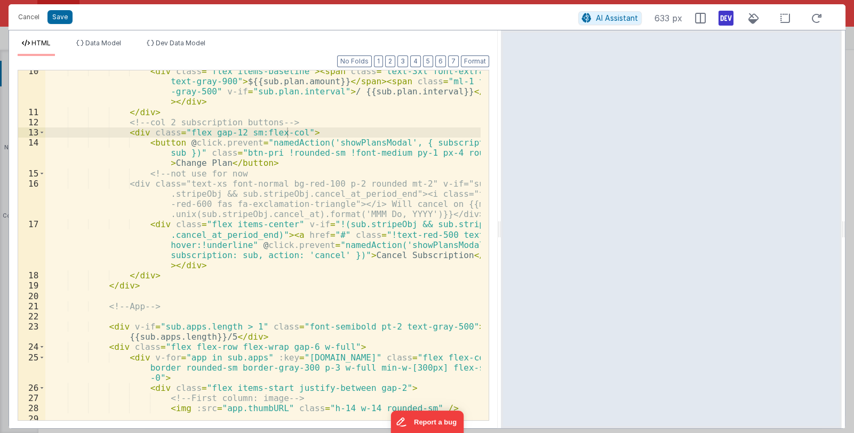
drag, startPoint x: 504, startPoint y: 225, endPoint x: 501, endPoint y: 239, distance: 14.2
click at [501, 239] on html "Cancel Save AI Assistant 633 px HTML Data Model Dev Data Model Format 7 6 5 4 3…" at bounding box center [427, 216] width 854 height 433
drag, startPoint x: 233, startPoint y: 131, endPoint x: 201, endPoint y: 135, distance: 32.2
click at [201, 135] on div "< div class = "flex items-baseline" > < span class = "text-3xl font-extrabold t…" at bounding box center [262, 266] width 435 height 401
drag, startPoint x: 248, startPoint y: 132, endPoint x: 237, endPoint y: 133, distance: 10.7
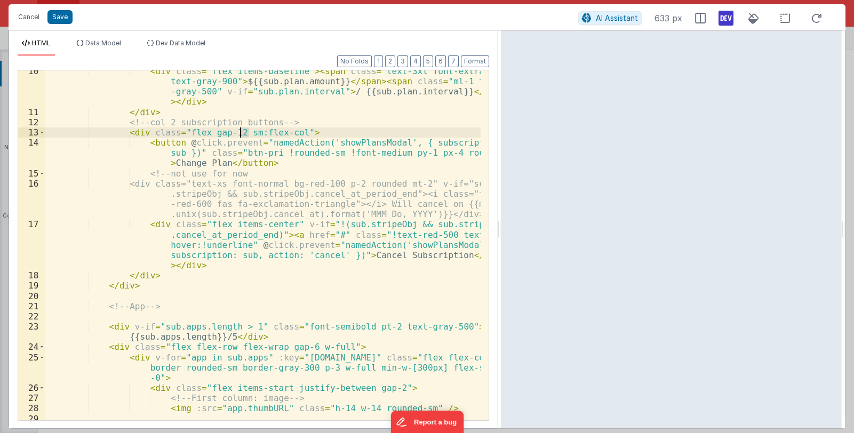
click at [237, 133] on div "< div class = "flex items-baseline" > < span class = "text-3xl font-extrabold t…" at bounding box center [262, 266] width 435 height 401
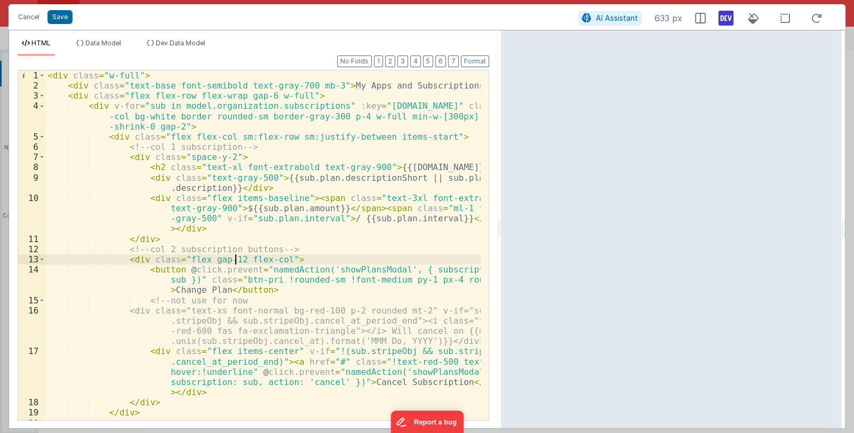
scroll to position [0, 0]
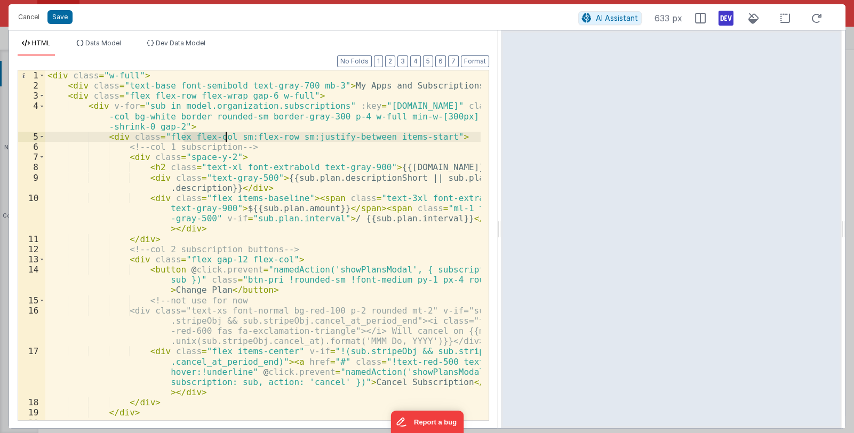
drag, startPoint x: 182, startPoint y: 136, endPoint x: 225, endPoint y: 136, distance: 43.2
click at [225, 136] on div "< div class = "w-full" > < div class = "text-base font-semibold text-gray-700 m…" at bounding box center [262, 255] width 435 height 370
drag, startPoint x: 196, startPoint y: 137, endPoint x: 183, endPoint y: 138, distance: 12.8
click at [183, 138] on div "< div class = "w-full" > < div class = "text-base font-semibold text-gray-700 m…" at bounding box center [262, 255] width 435 height 370
drag, startPoint x: 225, startPoint y: 135, endPoint x: 242, endPoint y: 135, distance: 17.1
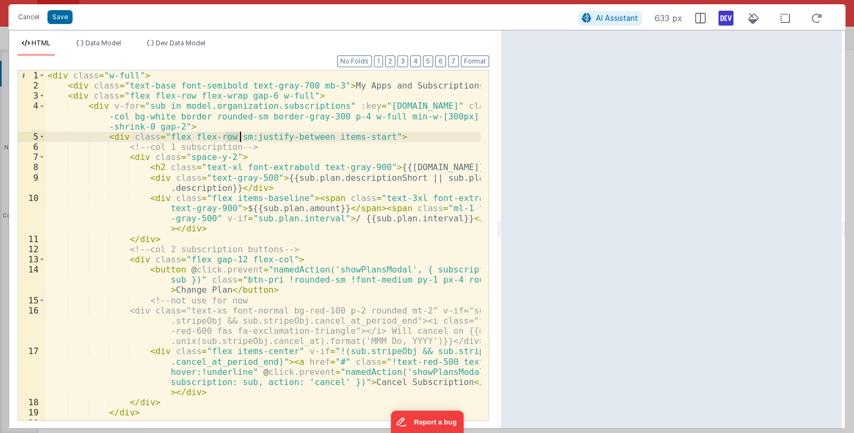
click at [242, 135] on div "< div class = "w-full" > < div class = "text-base font-semibold text-gray-700 m…" at bounding box center [262, 255] width 435 height 370
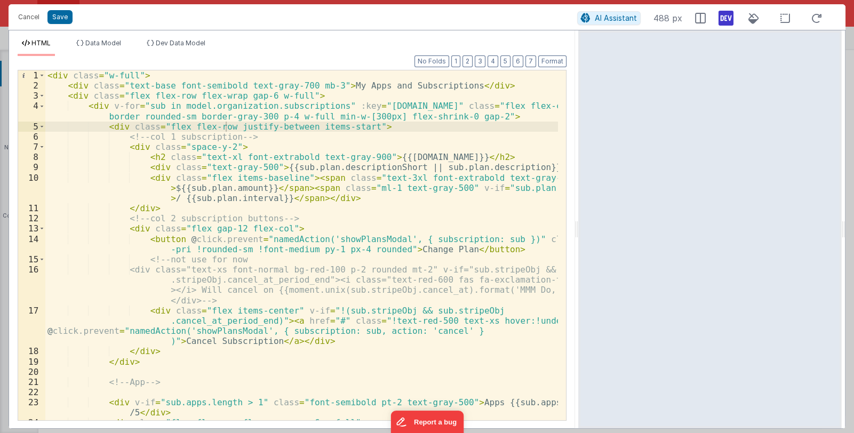
drag, startPoint x: 499, startPoint y: 228, endPoint x: 579, endPoint y: 229, distance: 79.5
click at [579, 229] on html "Cancel Save AI Assistant 488 px HTML Data Model Dev Data Model Format 7 6 5 4 3…" at bounding box center [427, 216] width 854 height 433
click at [132, 76] on div "< div class = "w-full" > < div class = "text-base font-semibold text-gray-700 m…" at bounding box center [301, 260] width 513 height 381
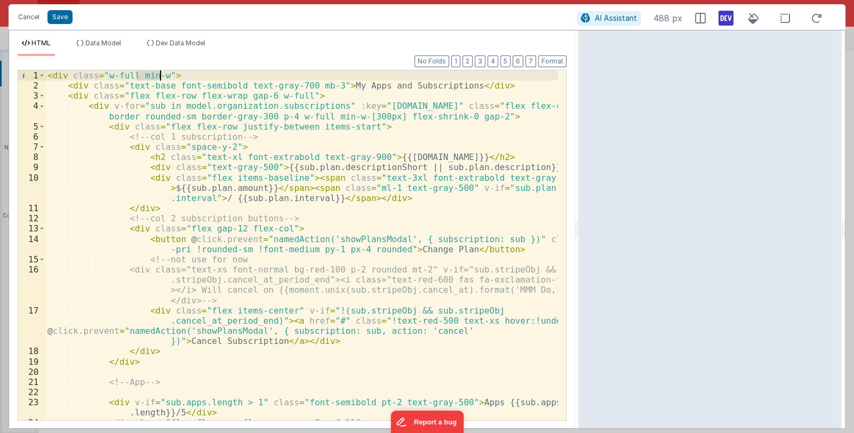
drag, startPoint x: 138, startPoint y: 75, endPoint x: 161, endPoint y: 76, distance: 22.4
click at [161, 76] on div "< div class = "w-full min-w" > < div class = "text-base font-semibold text-gray…" at bounding box center [301, 260] width 513 height 381
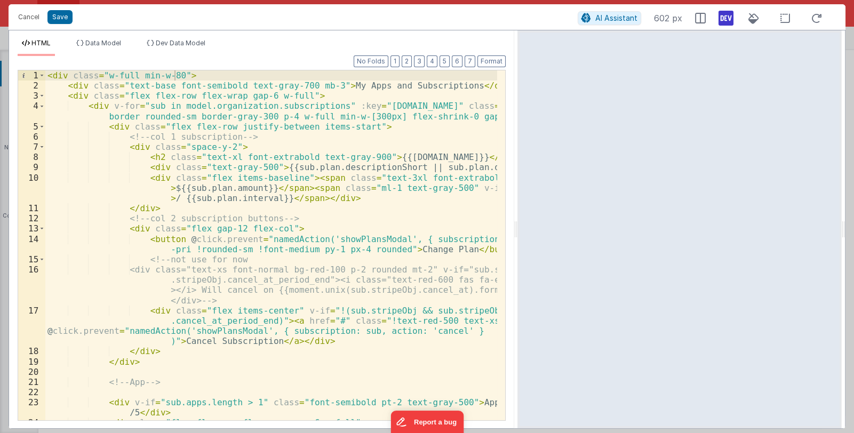
drag, startPoint x: 575, startPoint y: 226, endPoint x: 515, endPoint y: 223, distance: 60.9
click at [515, 223] on html "Cancel Save AI Assistant 602 px HTML Data Model Dev Data Model Format 7 6 5 4 3…" at bounding box center [427, 216] width 854 height 433
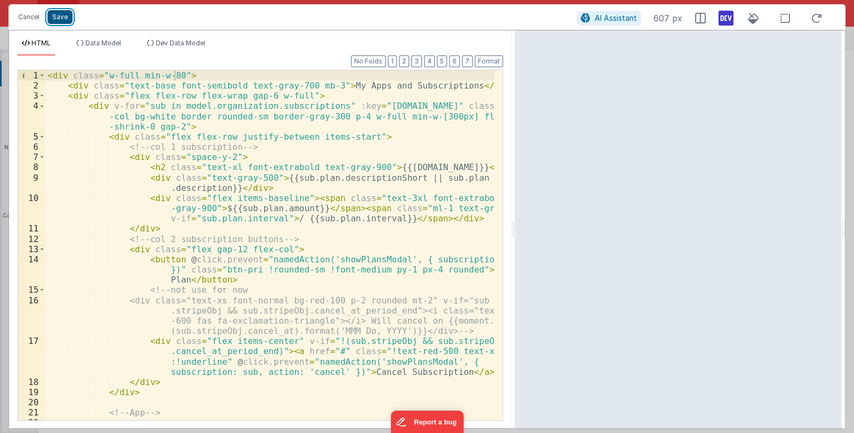
click at [61, 19] on button "Save" at bounding box center [59, 17] width 25 height 14
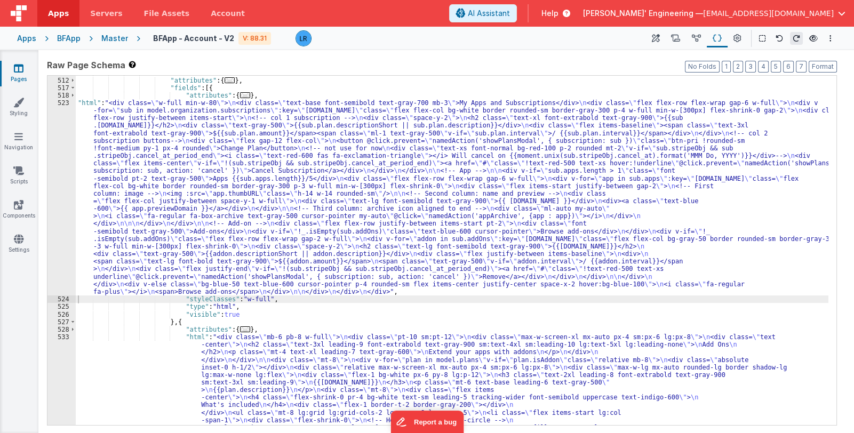
click at [185, 200] on div ""fields" : [{ "attributes" : { ... } , "fields" : [{ "attributes" : { ... } , "…" at bounding box center [452, 418] width 753 height 698
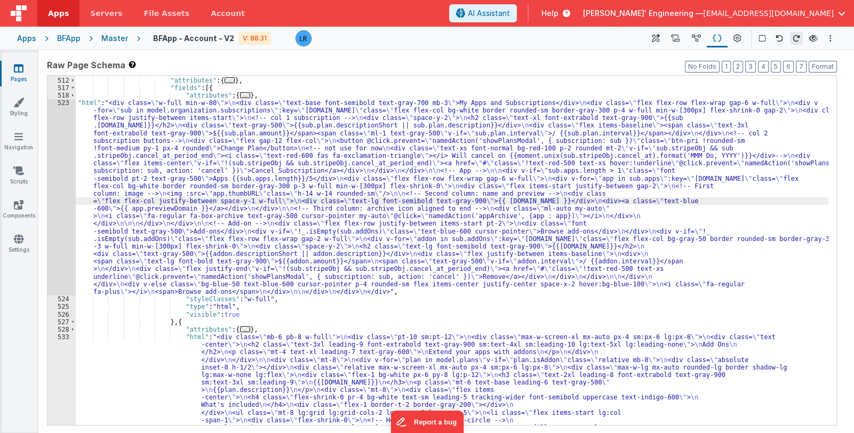
click at [59, 212] on div "523" at bounding box center [61, 197] width 28 height 196
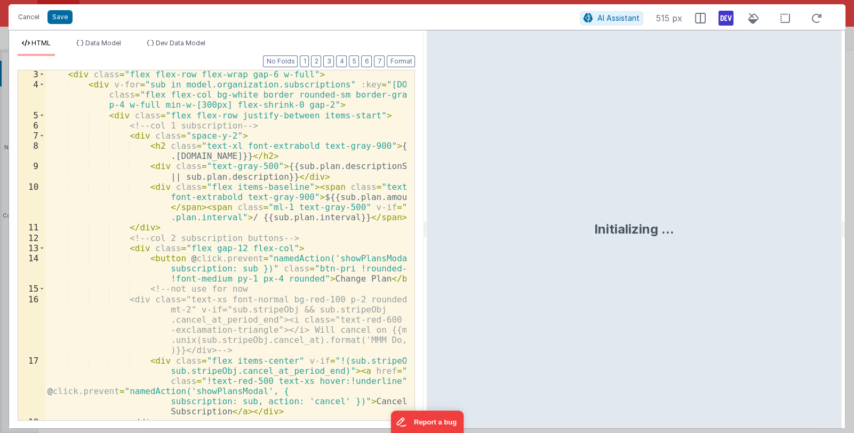
scroll to position [63, 0]
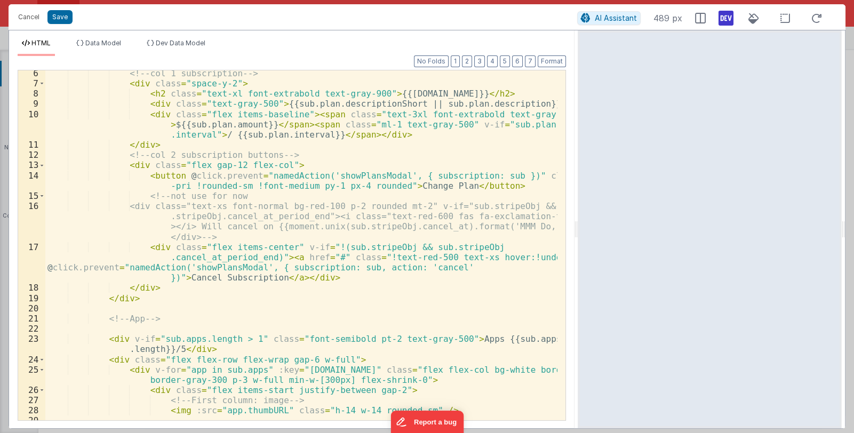
drag, startPoint x: 426, startPoint y: 226, endPoint x: 578, endPoint y: 252, distance: 154.7
click at [578, 252] on html "Cancel Save AI Assistant 489 px HTML Data Model Dev Data Model Format 7 6 5 4 3…" at bounding box center [427, 216] width 854 height 433
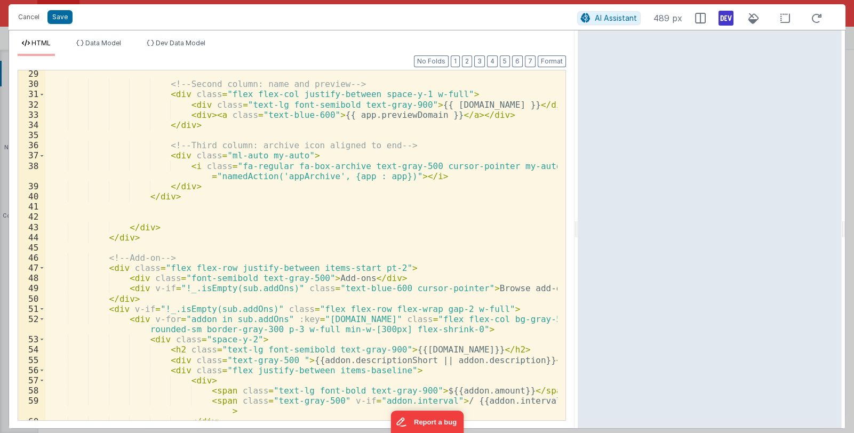
scroll to position [347, 0]
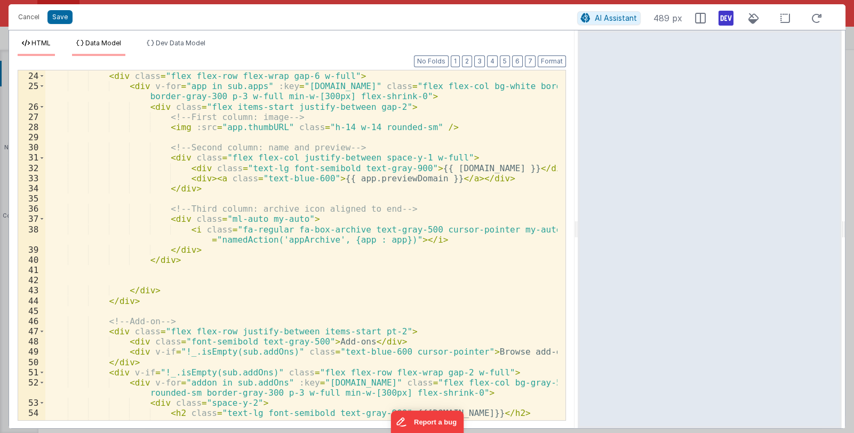
click at [93, 41] on span "Data Model" at bounding box center [103, 43] width 36 height 8
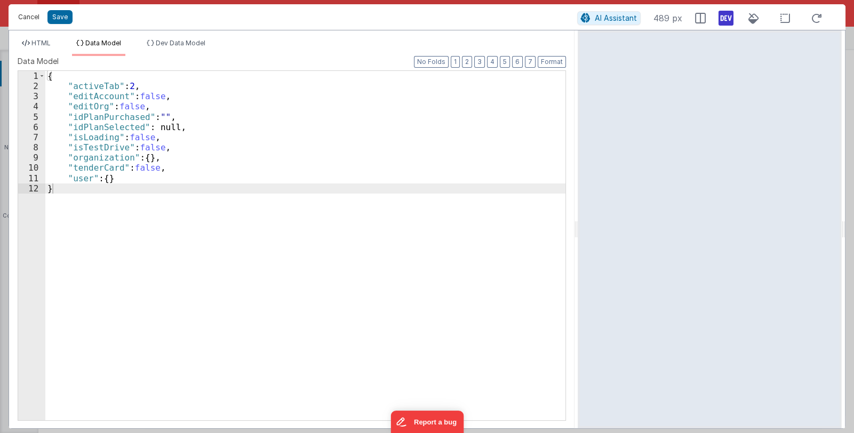
click at [27, 17] on button "Cancel" at bounding box center [29, 17] width 32 height 15
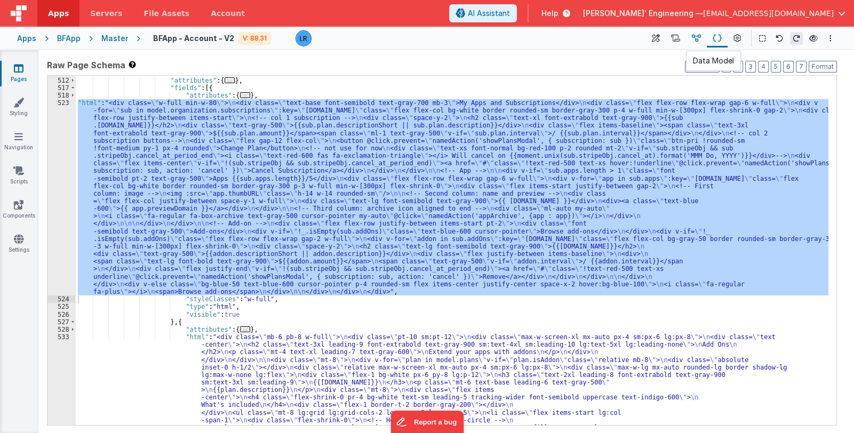
click at [700, 37] on icon at bounding box center [696, 38] width 9 height 11
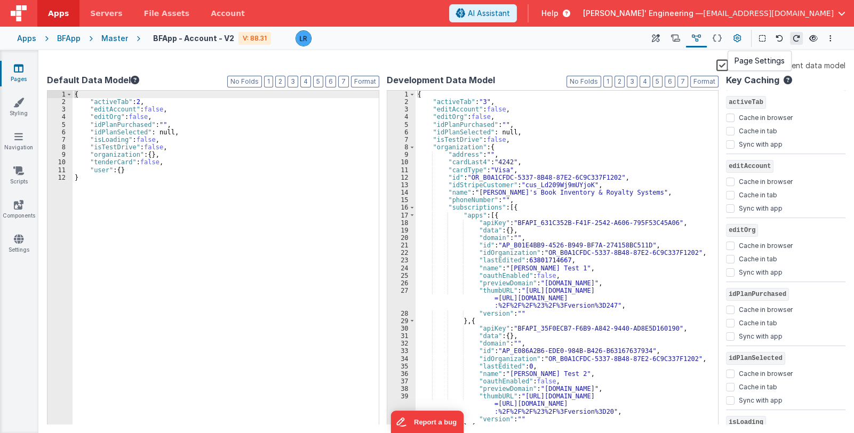
click at [734, 39] on icon at bounding box center [737, 38] width 8 height 11
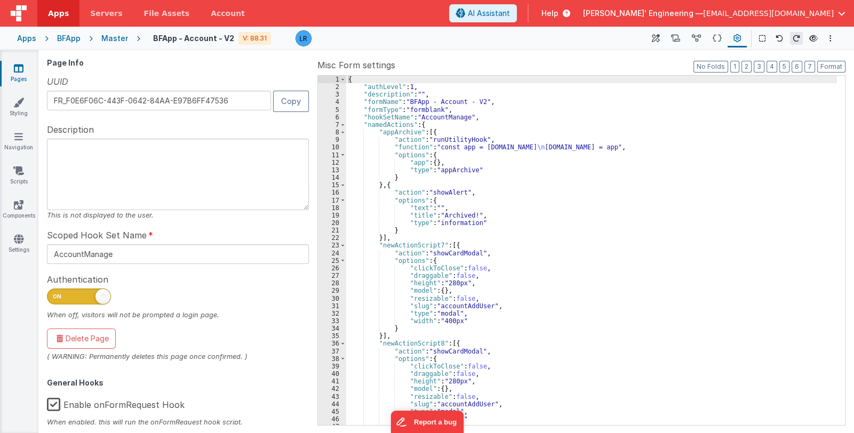
click at [125, 404] on label "Enable onFormRequest Hook" at bounding box center [116, 402] width 138 height 23
click at [0, 0] on input "Enable onFormRequest Hook" at bounding box center [0, 0] width 0 height 0
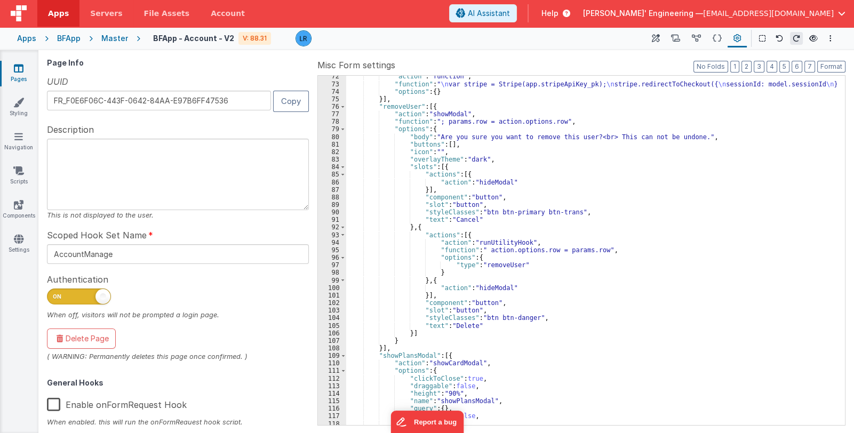
scroll to position [708, 0]
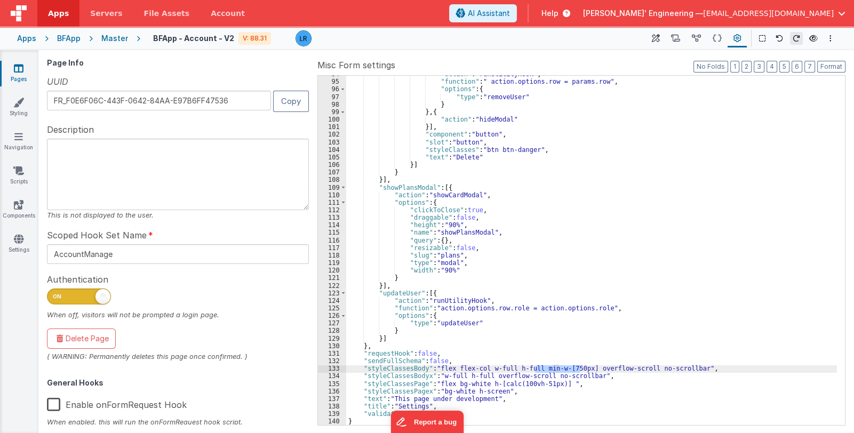
drag, startPoint x: 534, startPoint y: 369, endPoint x: 581, endPoint y: 369, distance: 47.5
click at [581, 369] on div ""action" : "runUtilityHook" , "function" : " action.options.row = params.row" ,…" at bounding box center [591, 252] width 491 height 365
click at [539, 370] on div ""action" : "runUtilityHook" , "function" : " action.options.row = params.row" ,…" at bounding box center [591, 250] width 491 height 349
click at [535, 370] on div ""action" : "runUtilityHook" , "function" : " action.options.row = params.row" ,…" at bounding box center [591, 252] width 491 height 365
click at [653, 36] on icon at bounding box center [656, 38] width 8 height 11
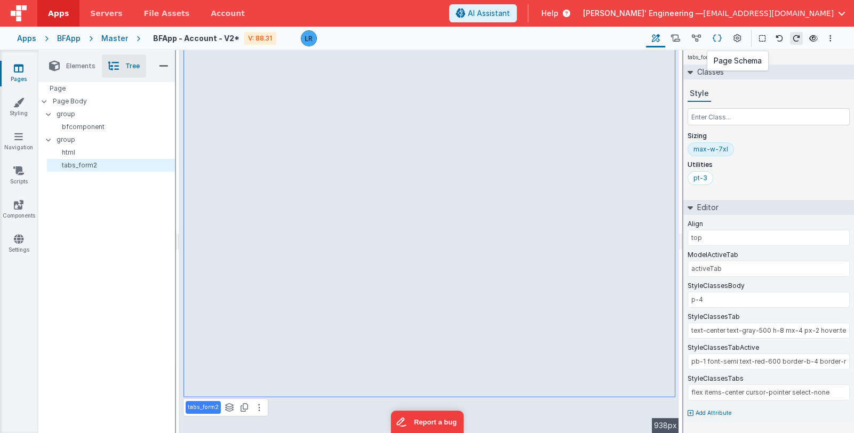
click at [717, 38] on icon at bounding box center [717, 38] width 9 height 11
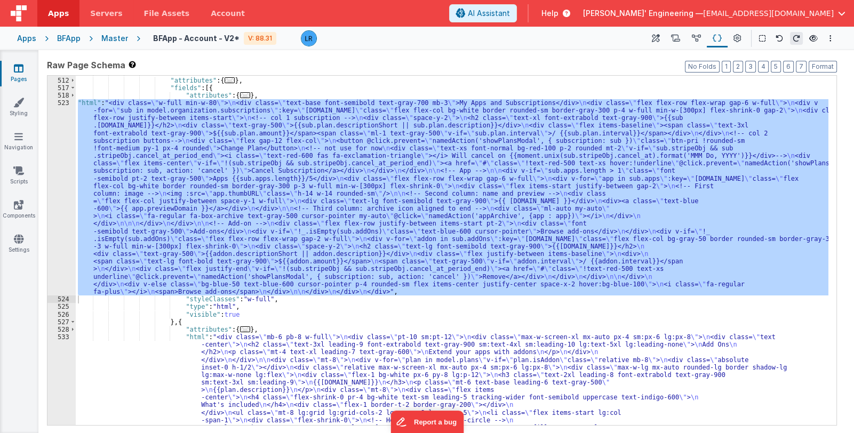
click at [62, 221] on div "523" at bounding box center [61, 197] width 28 height 196
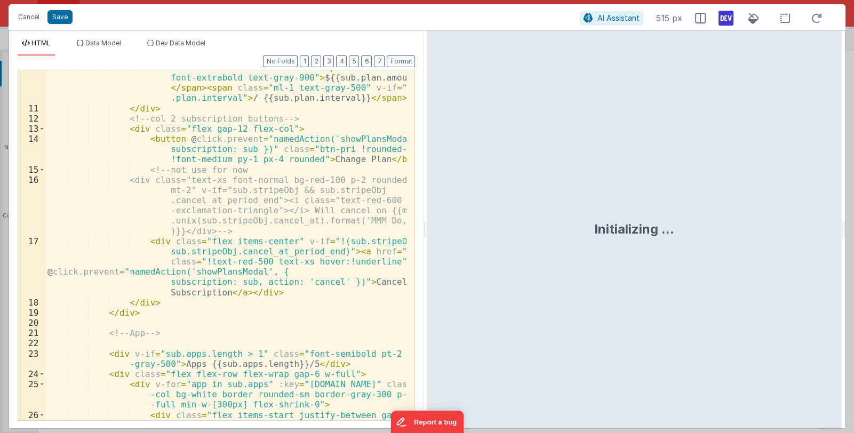
scroll to position [152, 0]
click at [314, 215] on div "< div class = "flex items-baseline" > < span class = "text-3xl font-extrabold t…" at bounding box center [226, 261] width 362 height 401
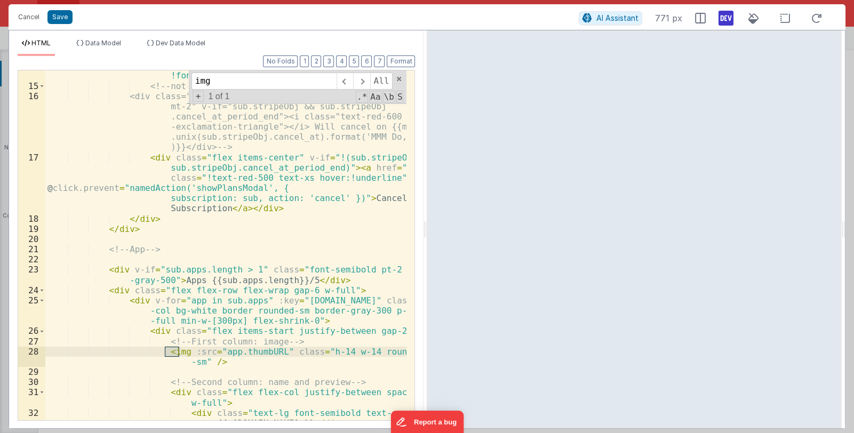
scroll to position [266, 0]
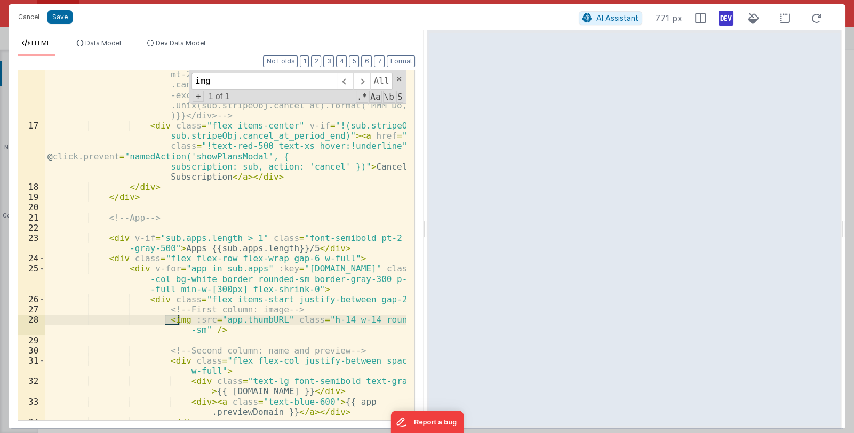
type input "img"
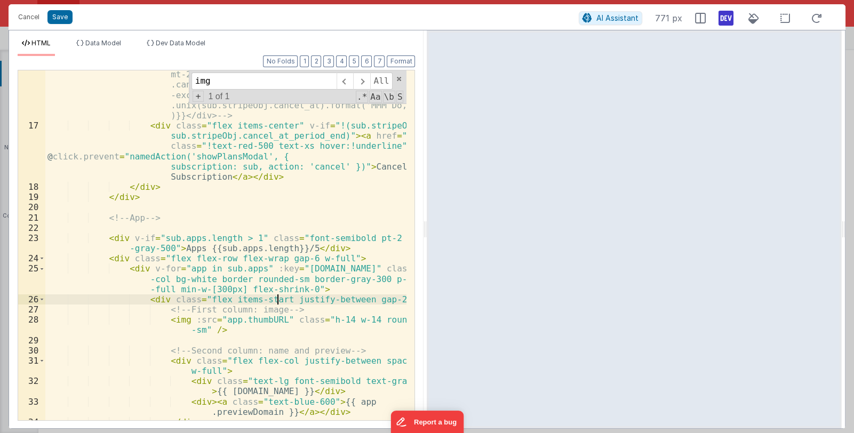
click at [279, 299] on div "<div class="text-xs font-normal bg-red-100 p-2 rounded mt-2" v-if="sub.stripeOb…" at bounding box center [226, 269] width 362 height 421
click at [274, 298] on div "<div class="text-xs font-normal bg-red-100 p-2 rounded mt-2" v-if="sub.stripeOb…" at bounding box center [226, 269] width 362 height 421
click at [60, 15] on button "Save" at bounding box center [59, 17] width 25 height 14
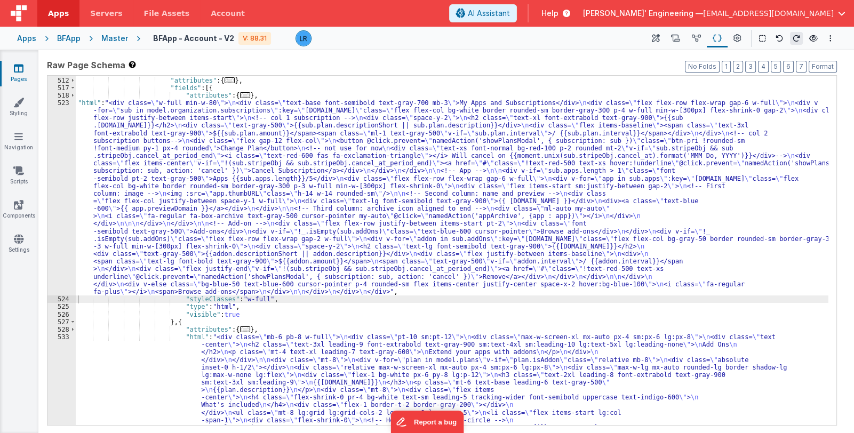
click at [359, 242] on div ""fields" : [{ "attributes" : { ... } , "fields" : [{ "attributes" : { ... } , "…" at bounding box center [452, 418] width 753 height 698
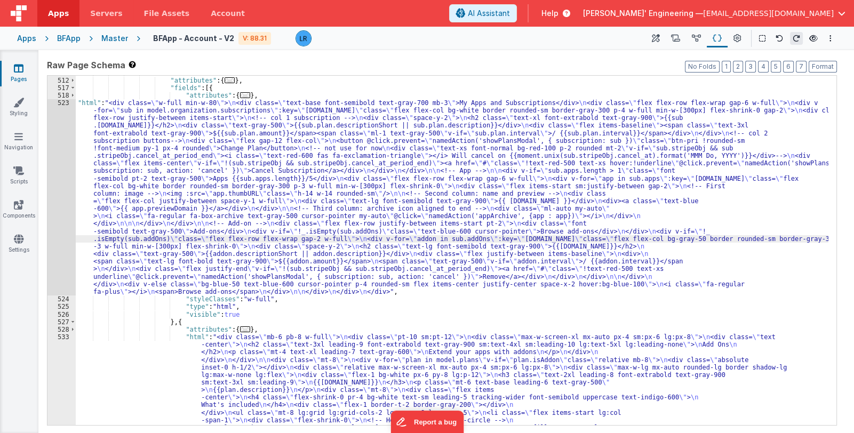
click at [61, 237] on div "523" at bounding box center [61, 197] width 28 height 196
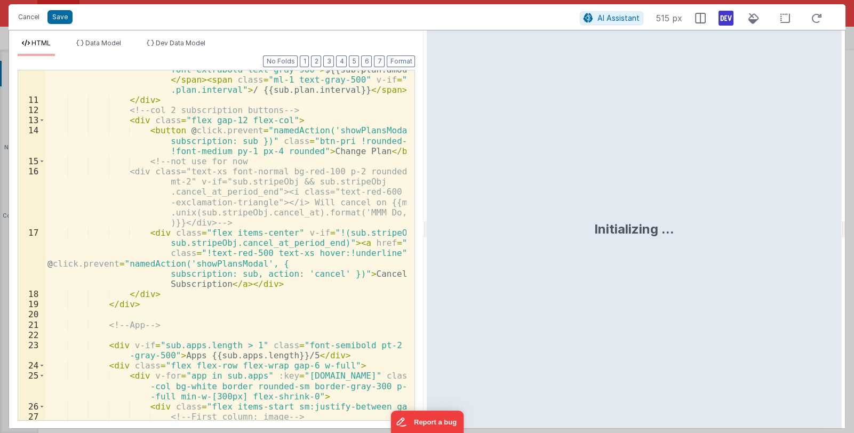
scroll to position [159, 0]
click at [251, 277] on div "< div class = "flex items-baseline" > < span class = "text-3xl font-extrabold t…" at bounding box center [226, 259] width 362 height 411
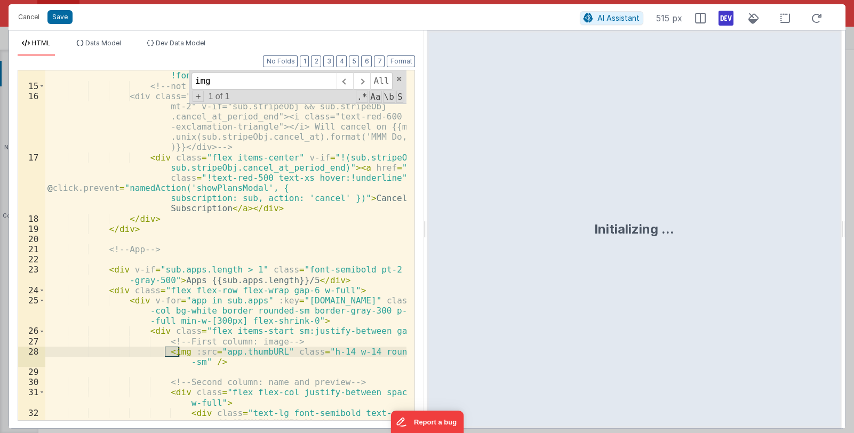
scroll to position [298, 0]
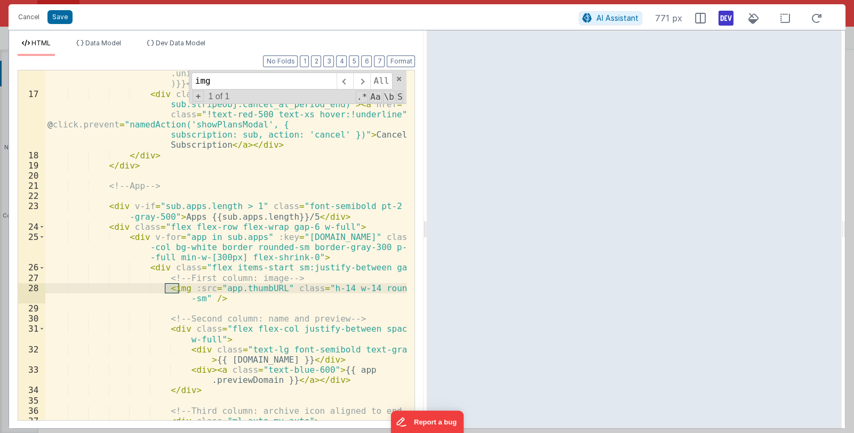
type input "img"
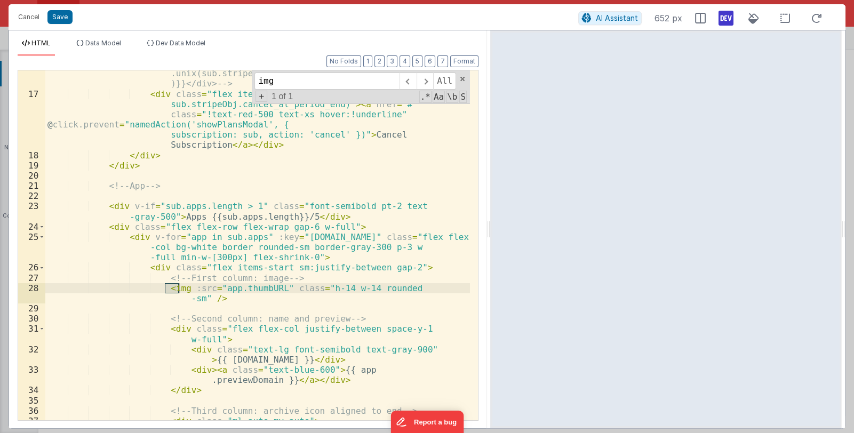
drag, startPoint x: 424, startPoint y: 229, endPoint x: 490, endPoint y: 243, distance: 67.5
click at [490, 243] on html "Cancel Save AI Assistant 652 px HTML Data Model Dev Data Model Format 7 6 5 4 3…" at bounding box center [427, 216] width 854 height 433
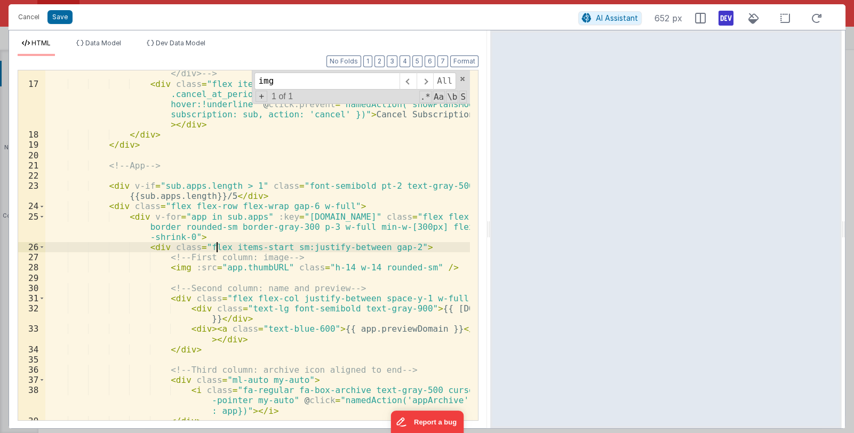
click at [216, 245] on div "<div class="text-xs font-normal bg-red-100 p-2 rounded mt-2" v-if ="sub.stripeO…" at bounding box center [257, 233] width 425 height 411
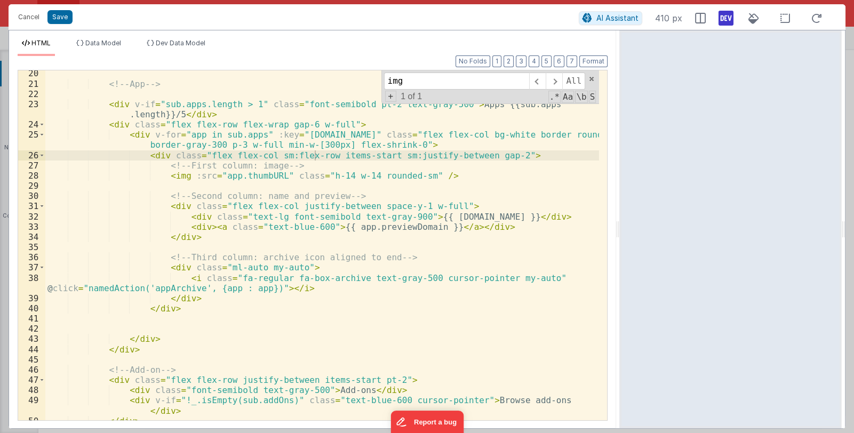
scroll to position [277, 0]
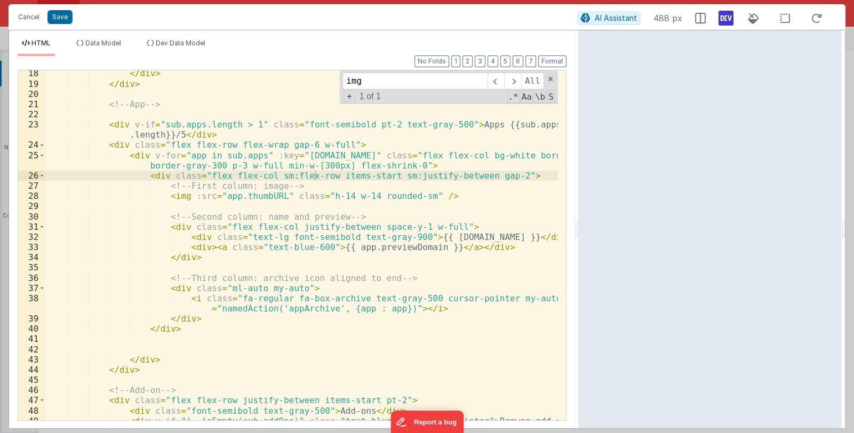
drag, startPoint x: 487, startPoint y: 231, endPoint x: 579, endPoint y: 236, distance: 91.9
click at [579, 236] on html "Cancel Save AI Assistant 488 px HTML Data Model Dev Data Model Format 7 6 5 4 3…" at bounding box center [427, 216] width 854 height 433
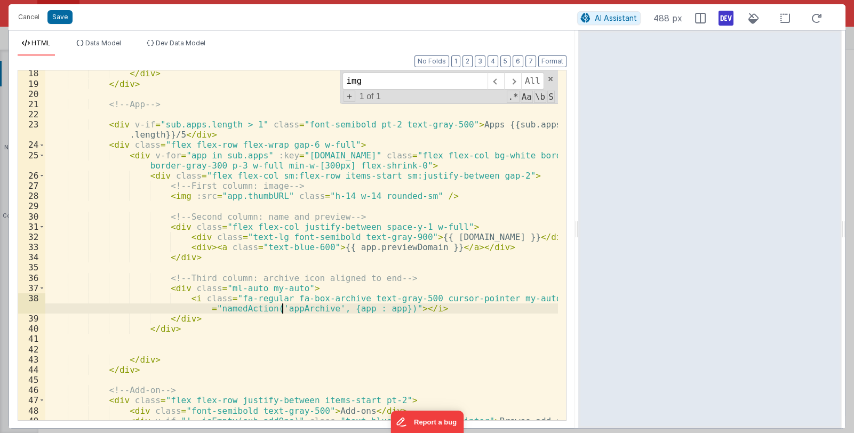
click at [283, 311] on div "</ div > </ div > <!-- App --> < div v-if = "sub.apps.length > 1" class = "font…" at bounding box center [301, 253] width 513 height 370
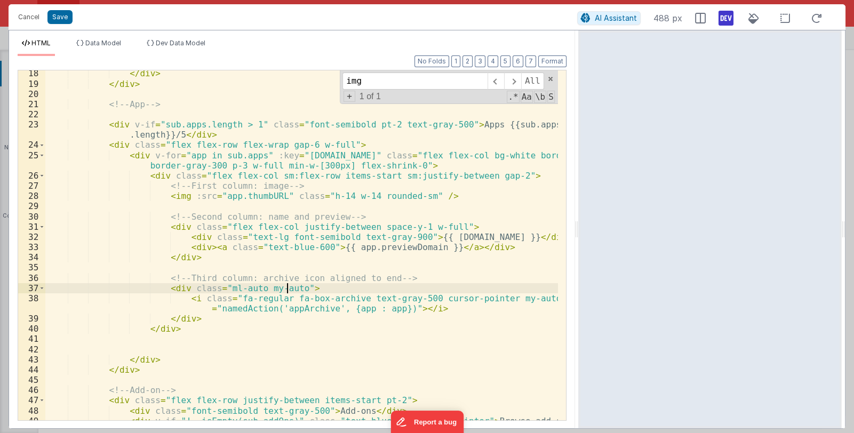
click at [285, 290] on div "</ div > </ div > <!-- App --> < div v-if = "sub.apps.length > 1" class = "font…" at bounding box center [301, 253] width 513 height 370
click at [216, 289] on div "</ div > </ div > <!-- App --> < div v-if = "sub.apps.length > 1" class = "font…" at bounding box center [301, 253] width 513 height 370
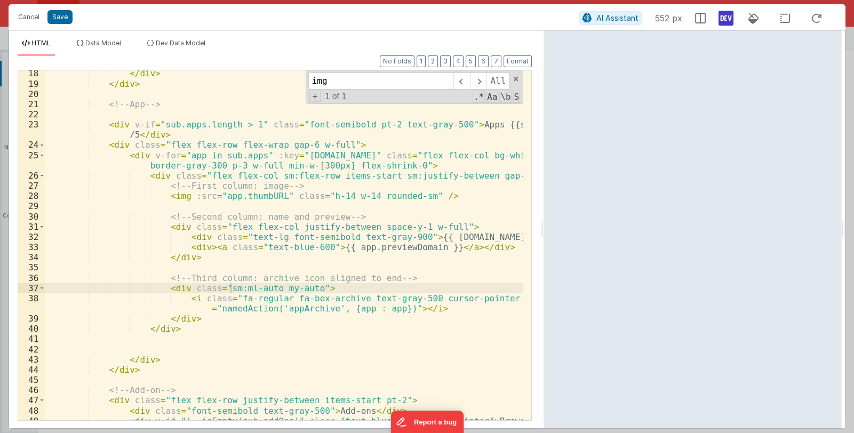
drag, startPoint x: 575, startPoint y: 231, endPoint x: 544, endPoint y: 257, distance: 40.6
click at [544, 257] on html "Cancel Save AI Assistant 552 px HTML Data Model Dev Data Model Format 7 6 5 4 3…" at bounding box center [427, 216] width 854 height 433
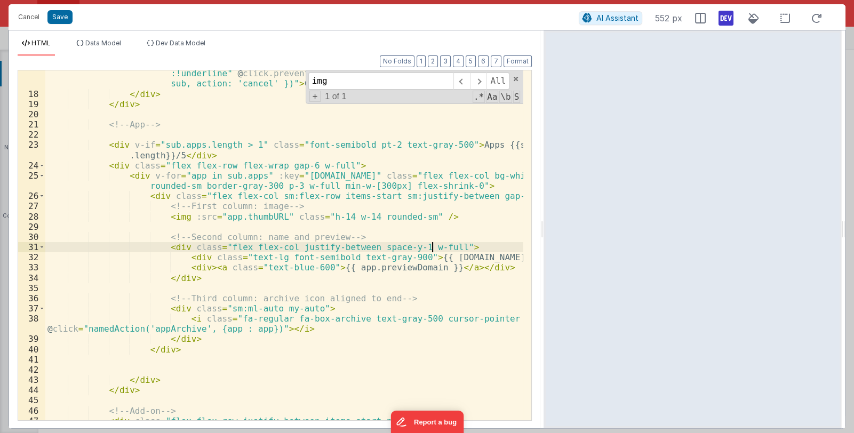
click at [431, 245] on div "< div class = "flex items-center" v-if = "!(sub.stripeObj && sub.stripeObj .can…" at bounding box center [284, 248] width 478 height 401
click at [309, 266] on div "< div class = "flex items-center" v-if = "!(sub.stripeObj && sub.stripeObj .can…" at bounding box center [284, 248] width 478 height 401
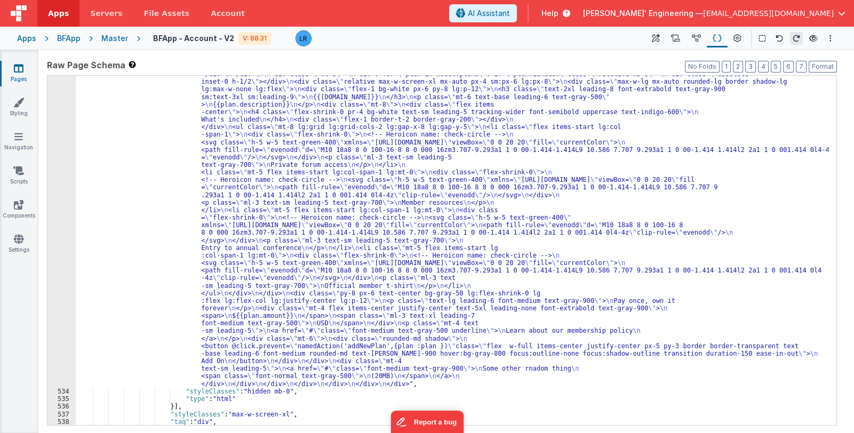
scroll to position [3511, 0]
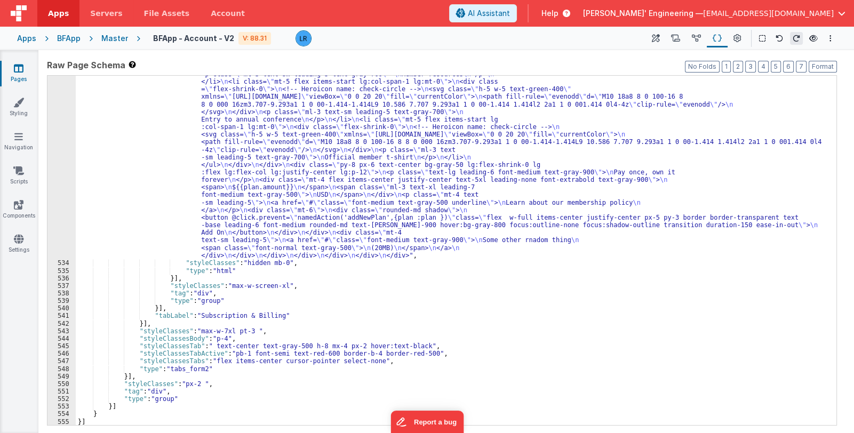
click at [120, 375] on div ""html" : "<div class= \" mb-6 pb-8 w-full \" > \n <div class= \" pt-10 sm:pt-12…" at bounding box center [452, 268] width 753 height 698
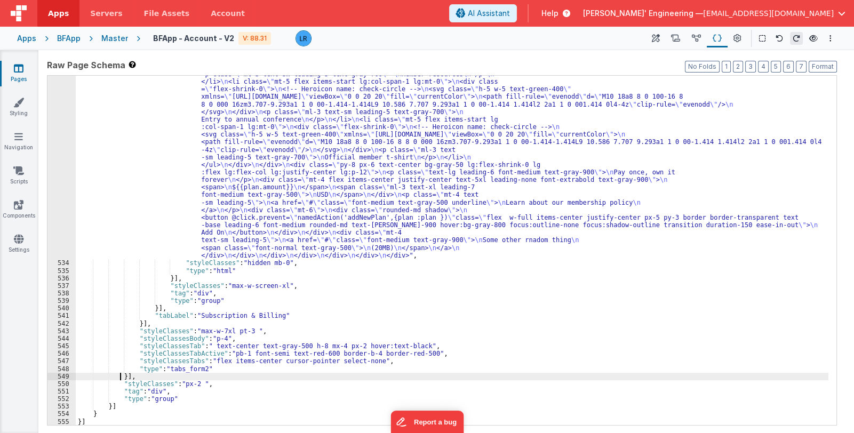
click at [120, 375] on div ""html" : "<div class= \" mb-6 pb-8 w-full \" > \n <div class= \" pt-10 sm:pt-12…" at bounding box center [452, 268] width 753 height 698
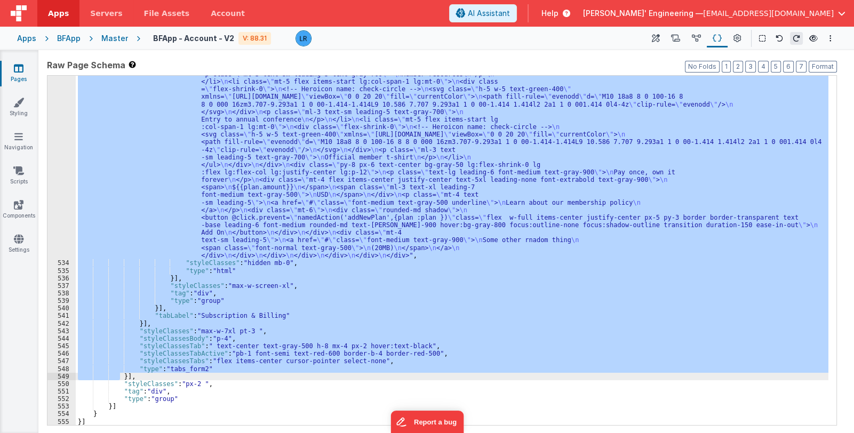
click at [255, 188] on div ""html" : "<div class= \" mb-6 pb-8 w-full \" > \n <div class= \" pt-10 sm:pt-12…" at bounding box center [452, 250] width 753 height 349
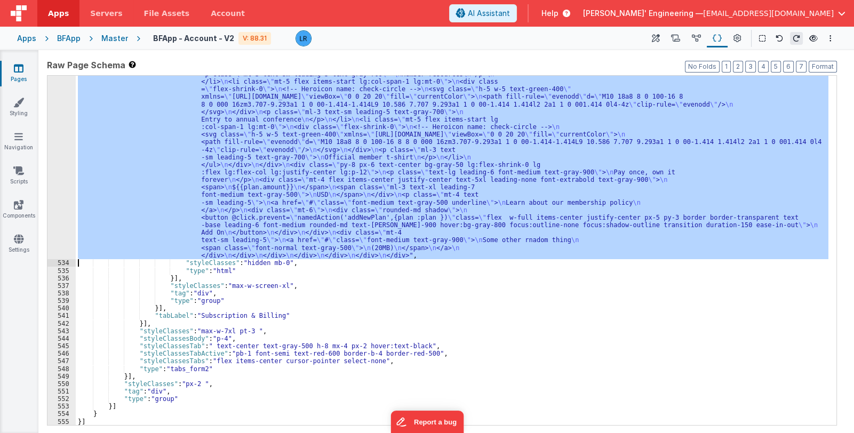
click at [65, 186] on div "533" at bounding box center [61, 89] width 28 height 340
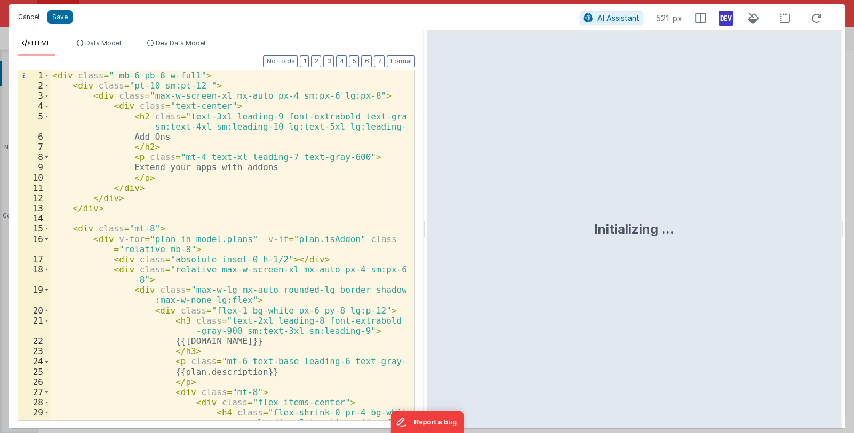
click at [28, 22] on button "Cancel" at bounding box center [29, 17] width 32 height 15
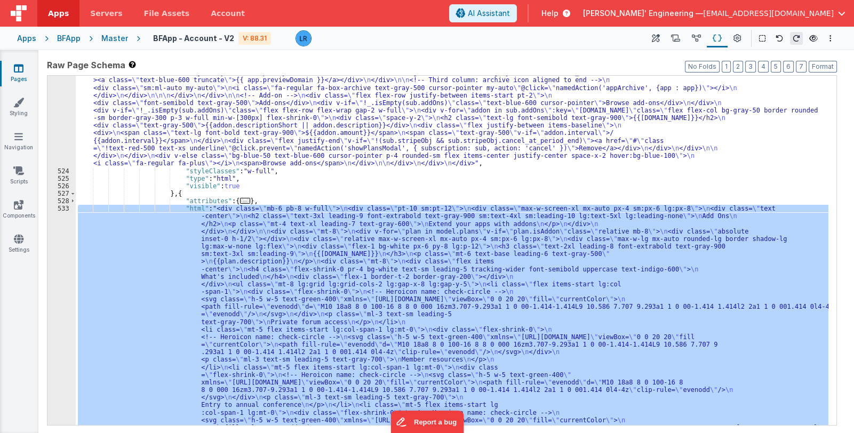
scroll to position [3099, 0]
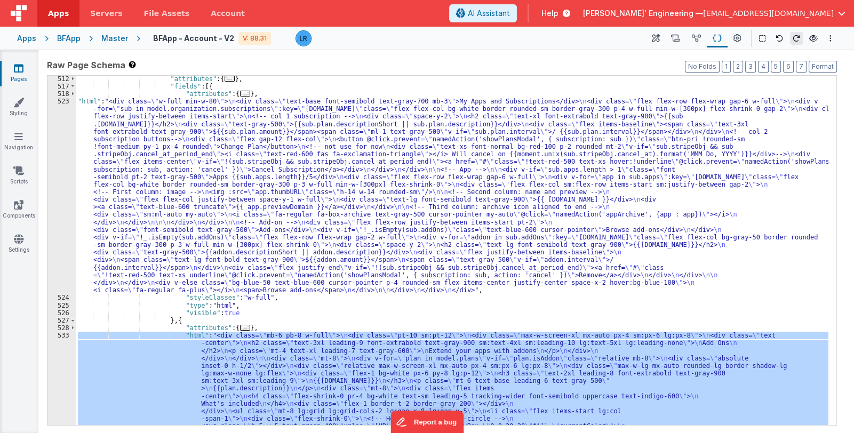
click at [208, 202] on div ""attributes" : { ... } , "fields" : [{ "attributes" : { ... } , "html" : "<div …" at bounding box center [452, 424] width 753 height 698
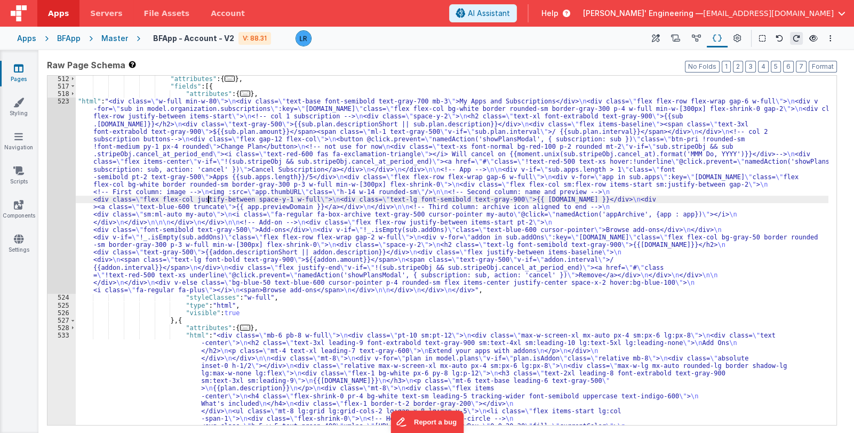
click at [57, 206] on div "523" at bounding box center [61, 196] width 28 height 196
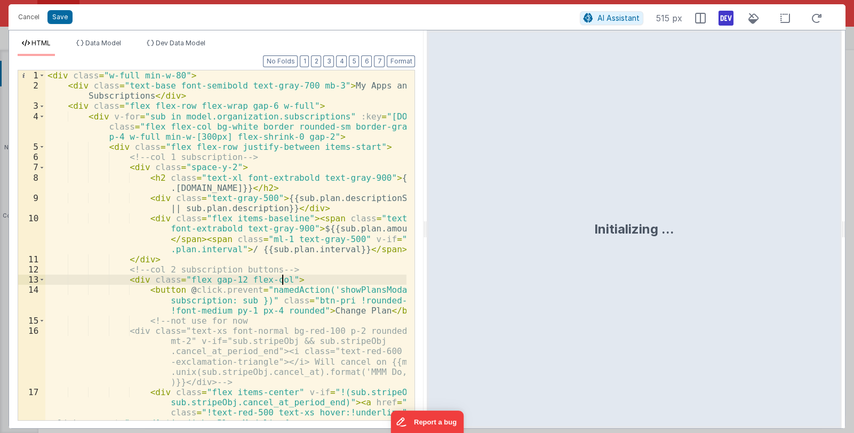
click at [280, 282] on div "< div class = "w-full min-w-80" > < div class = "text-base font-semibold text-g…" at bounding box center [226, 280] width 362 height 421
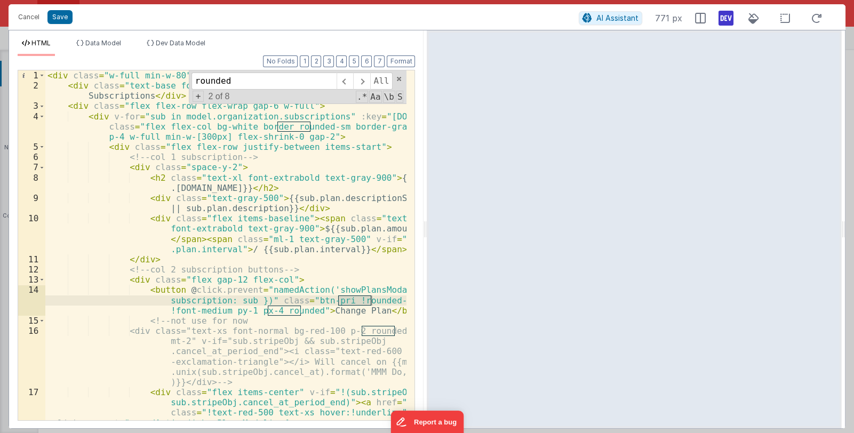
type input "rounded"
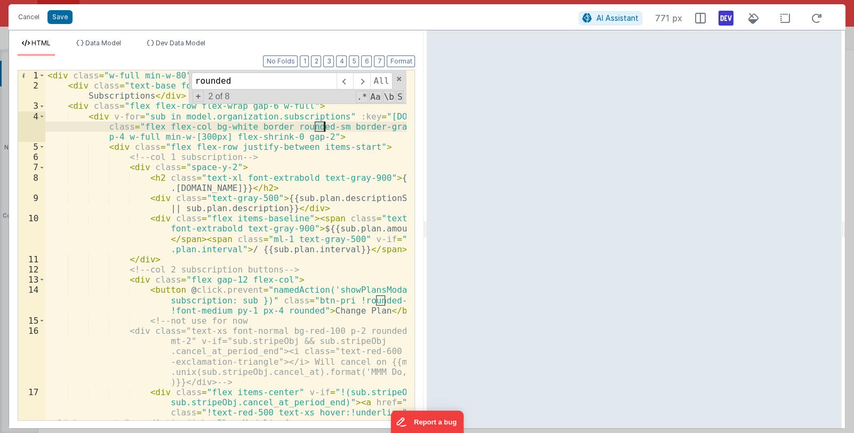
drag, startPoint x: 316, startPoint y: 127, endPoint x: 323, endPoint y: 127, distance: 6.4
click at [323, 127] on div "< div class = "w-full min-w-80" > < div class = "text-base font-semibold text-g…" at bounding box center [226, 280] width 362 height 421
click at [238, 80] on input "rounded" at bounding box center [263, 81] width 145 height 17
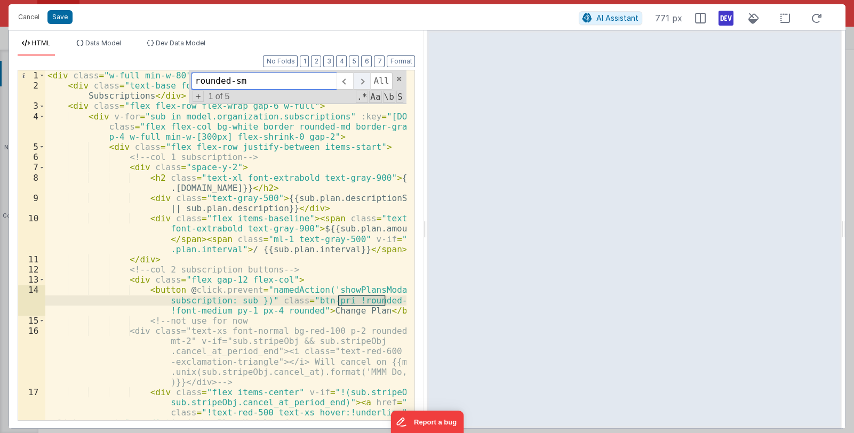
type input "rounded-sm"
click at [363, 78] on span at bounding box center [361, 81] width 17 height 17
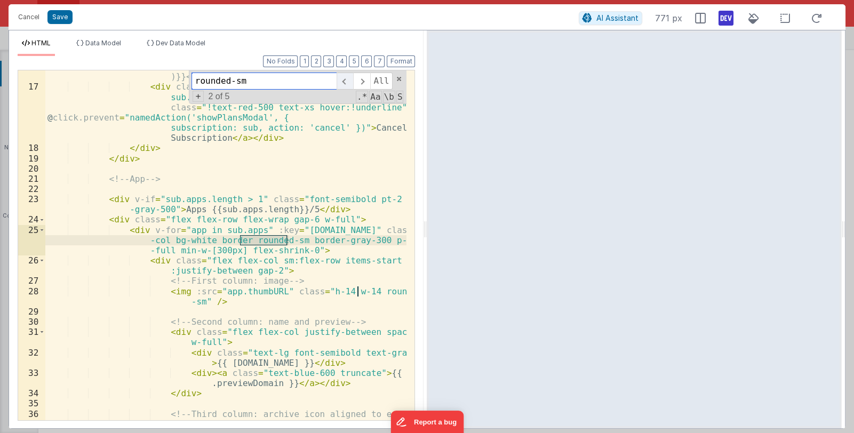
click at [346, 79] on span at bounding box center [345, 81] width 17 height 17
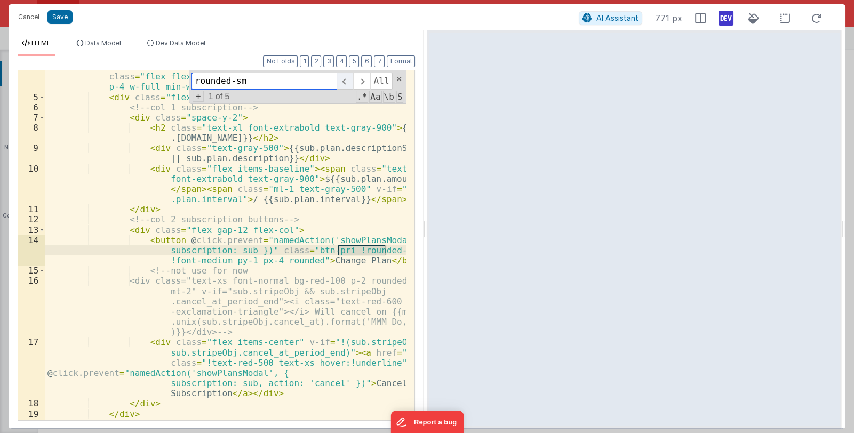
scroll to position [50, 0]
click at [375, 253] on div "< div v-for = "sub in model.organization.subscriptions" :key = "[DOMAIN_NAME]" …" at bounding box center [225, 245] width 361 height 350
drag, startPoint x: 377, startPoint y: 251, endPoint x: 385, endPoint y: 251, distance: 8.0
click at [385, 251] on div "< div v-for = "sub in model.organization.subscriptions" :key = "[DOMAIN_NAME]" …" at bounding box center [226, 256] width 362 height 391
click at [362, 80] on span at bounding box center [361, 81] width 17 height 17
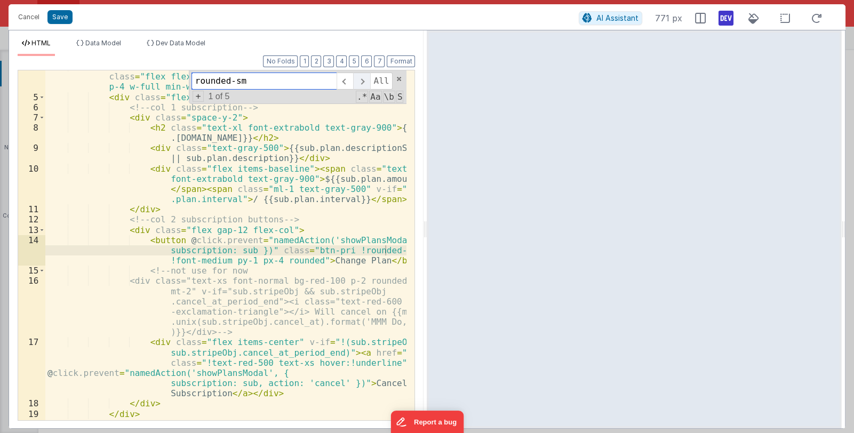
scroll to position [305, 0]
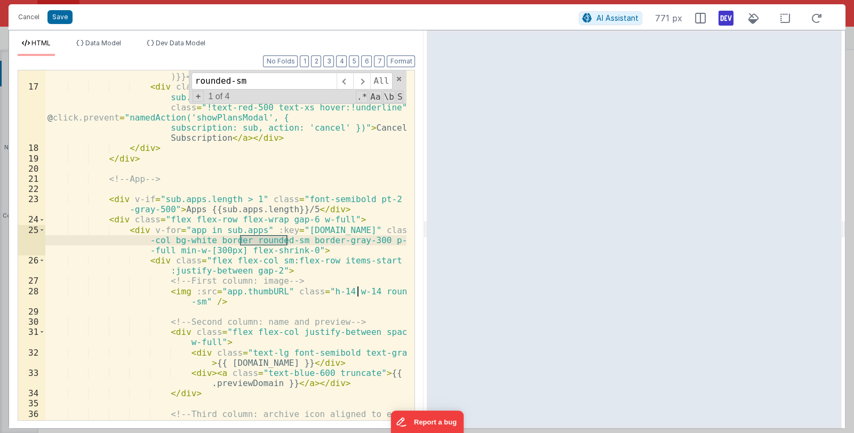
click at [283, 237] on div "<div class="text-xs font-normal bg-red-100 p-2 rounded mt-2" v-if="sub.stripeOb…" at bounding box center [225, 245] width 361 height 350
drag, startPoint x: 280, startPoint y: 239, endPoint x: 287, endPoint y: 239, distance: 6.9
click at [287, 239] on div "<div class="text-xs font-normal bg-red-100 p-2 rounded mt-2" v-if="sub.stripeOb…" at bounding box center [226, 230] width 362 height 421
click at [365, 83] on span at bounding box center [361, 81] width 17 height 17
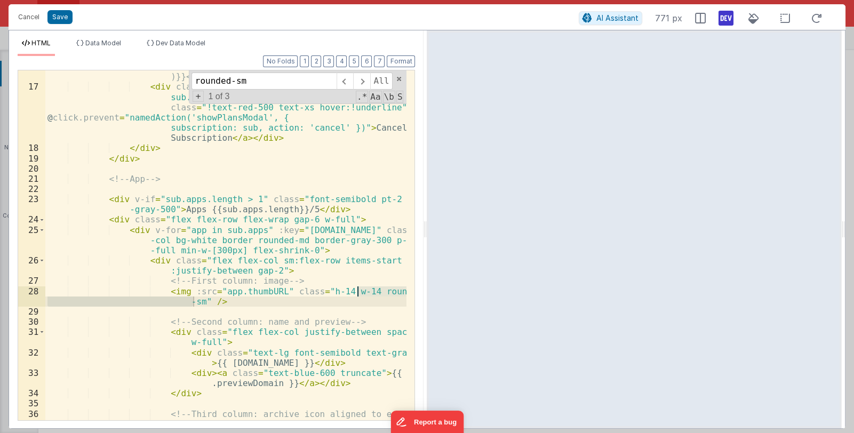
click at [192, 300] on div "<div class="text-xs font-normal bg-red-100 p-2 rounded mt-2" v-if="sub.stripeOb…" at bounding box center [225, 245] width 361 height 350
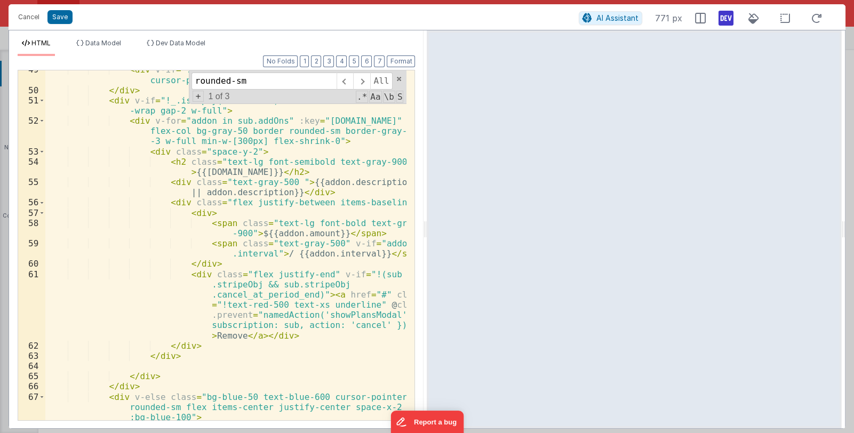
scroll to position [886, 0]
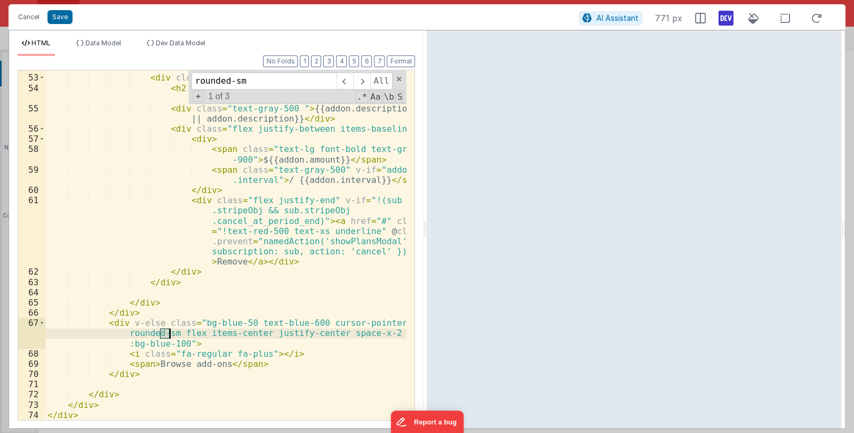
drag, startPoint x: 160, startPoint y: 333, endPoint x: 170, endPoint y: 333, distance: 9.6
click at [170, 333] on div "< div v-for = "addon in sub.addOns" :key = "[DOMAIN_NAME]" class = "flex flex-c…" at bounding box center [226, 237] width 362 height 391
click at [65, 13] on button "Save" at bounding box center [59, 17] width 25 height 14
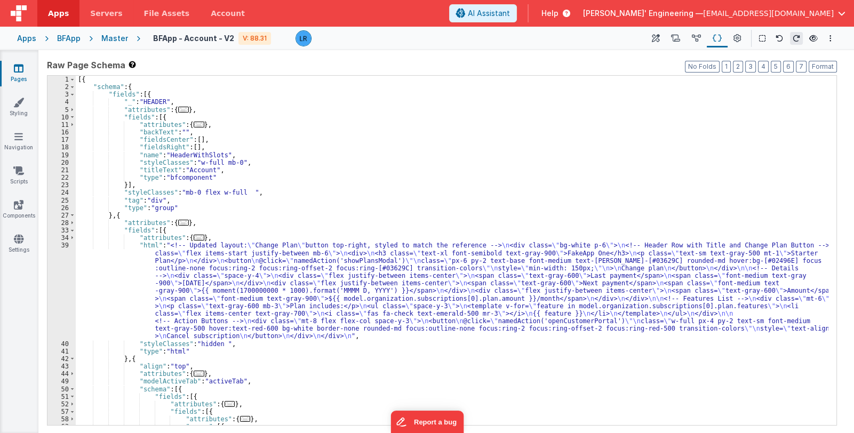
scroll to position [31, 0]
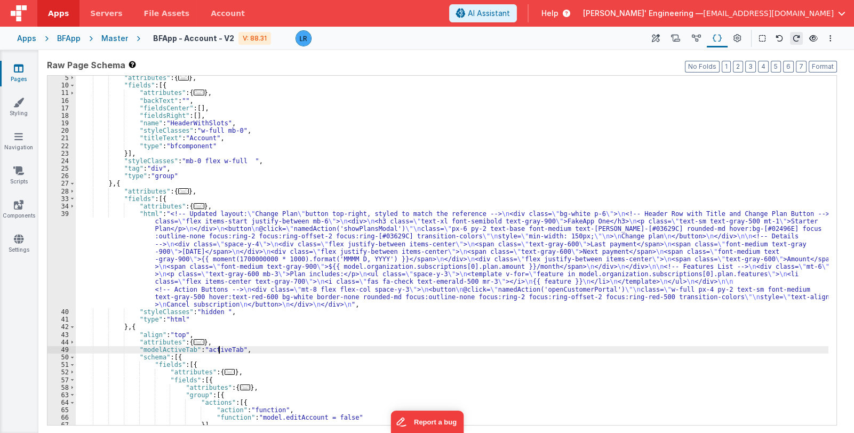
click at [218, 350] on div ""attributes" : { ... } , "fields" : [{ "attributes" : { ... } , "backText" : ""…" at bounding box center [452, 256] width 753 height 365
click at [133, 328] on div ""attributes" : { ... } , "fields" : [{ "attributes" : { ... } , "backText" : ""…" at bounding box center [452, 256] width 753 height 365
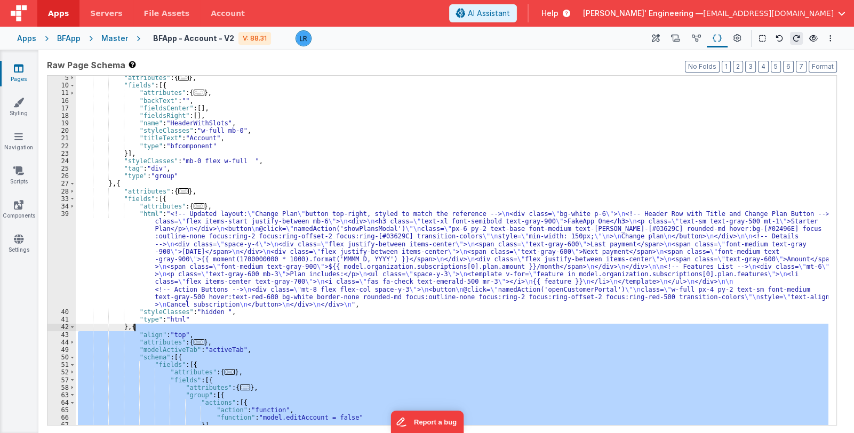
click at [133, 328] on div ""attributes" : { ... } , "fields" : [{ "attributes" : { ... } , "backText" : ""…" at bounding box center [452, 256] width 753 height 365
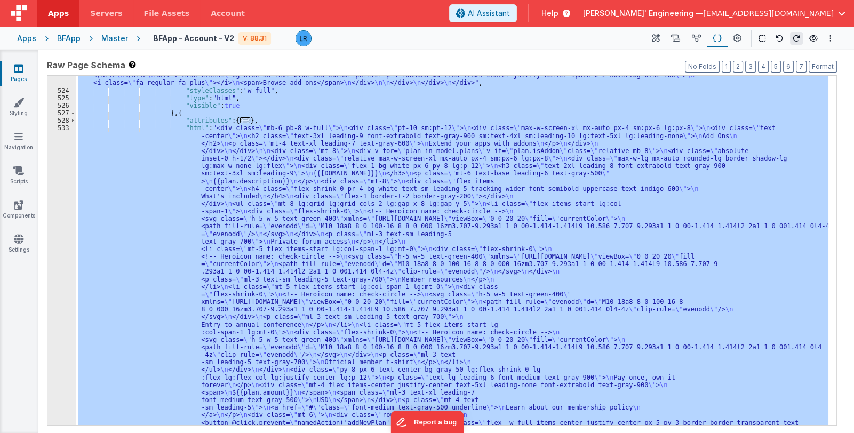
scroll to position [3511, 0]
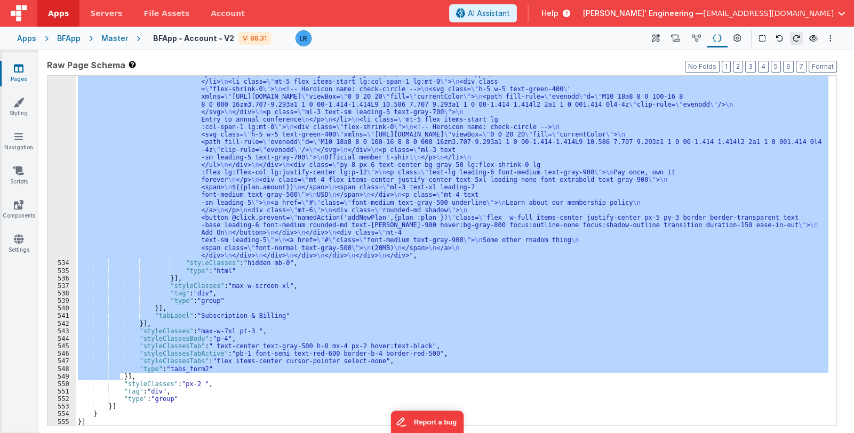
click at [205, 343] on div ""html" : "<div class= \" mb-6 pb-8 w-full \" > \n <div class= \" pt-10 sm:pt-12…" at bounding box center [452, 250] width 753 height 349
